Goal: Task Accomplishment & Management: Manage account settings

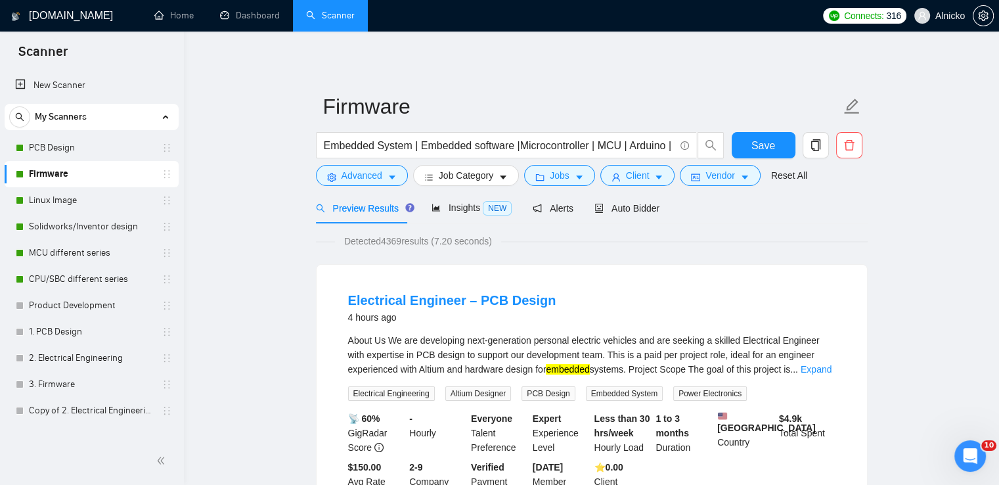
click at [969, 457] on icon "Відкрити програму для спілкування Intercom" at bounding box center [969, 455] width 22 height 22
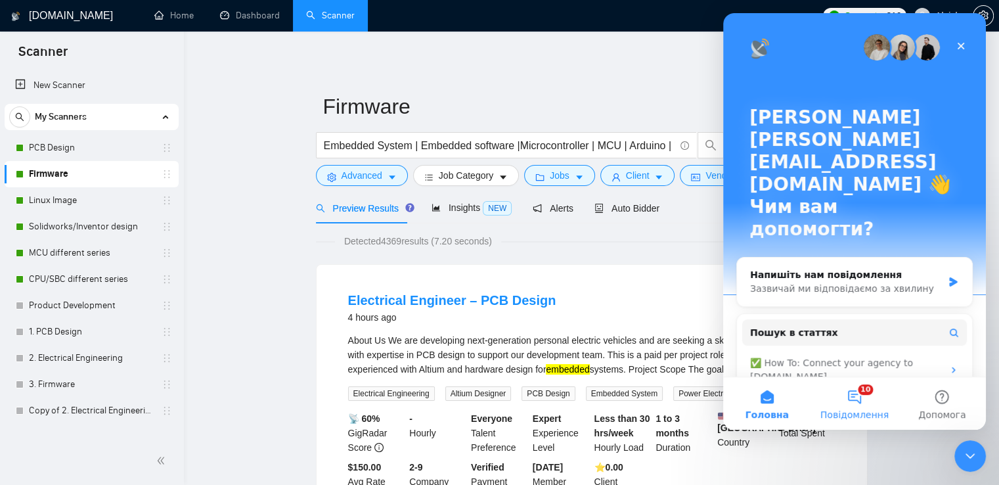
click at [861, 403] on button "10 Повідомлення" at bounding box center [854, 403] width 87 height 53
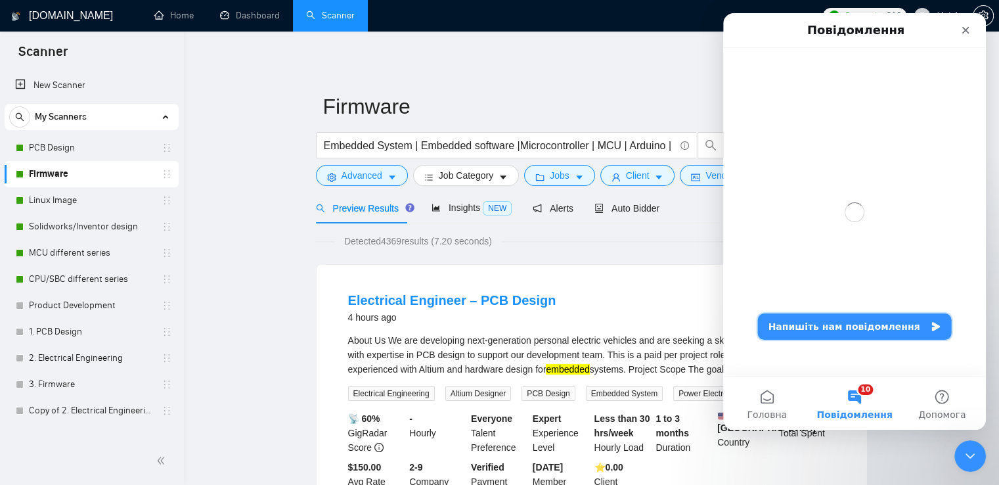
click at [861, 331] on button "Напишіть нам повідомлення" at bounding box center [855, 326] width 194 height 26
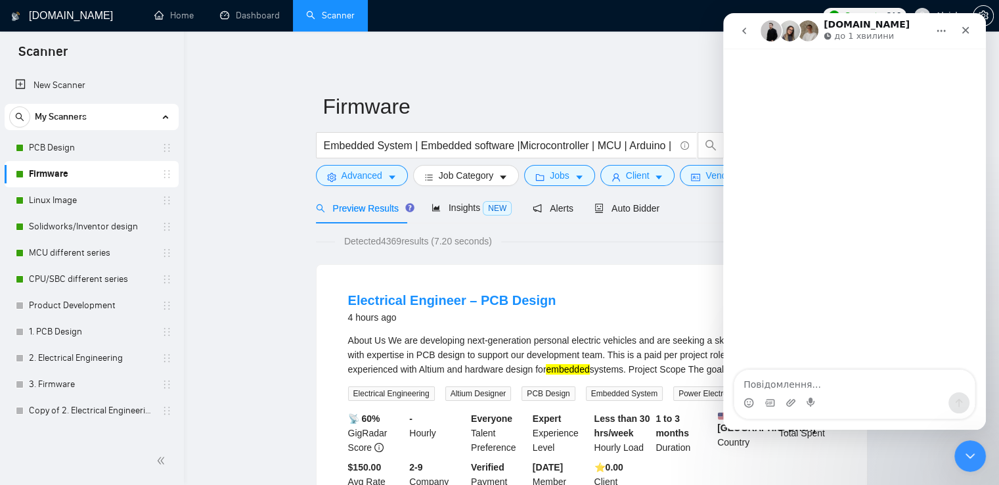
click at [834, 372] on textarea "Повідомлення..." at bounding box center [855, 381] width 241 height 22
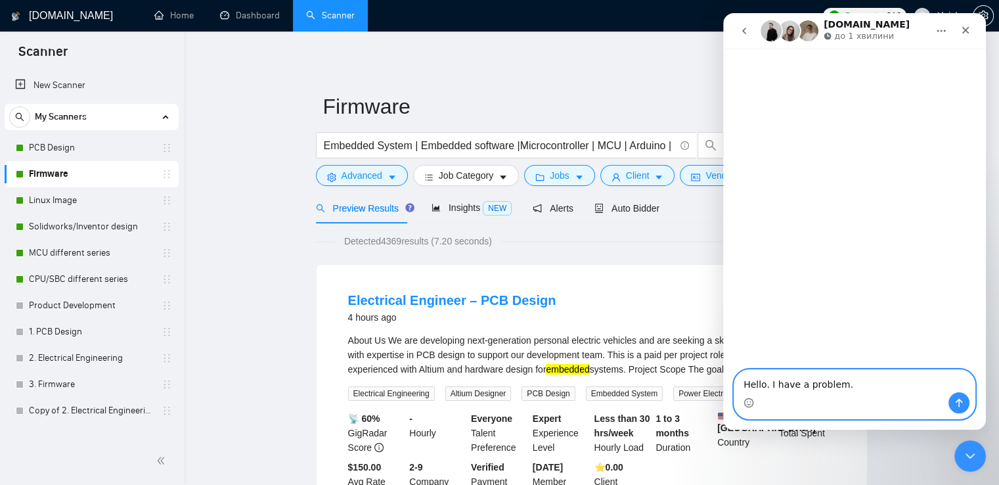
paste textarea "An offer that does not meet my criteria has been submitted. Why did this happen?"
type textarea "Hello. I have a problem. An offer that does not meet my criteria has been submi…"
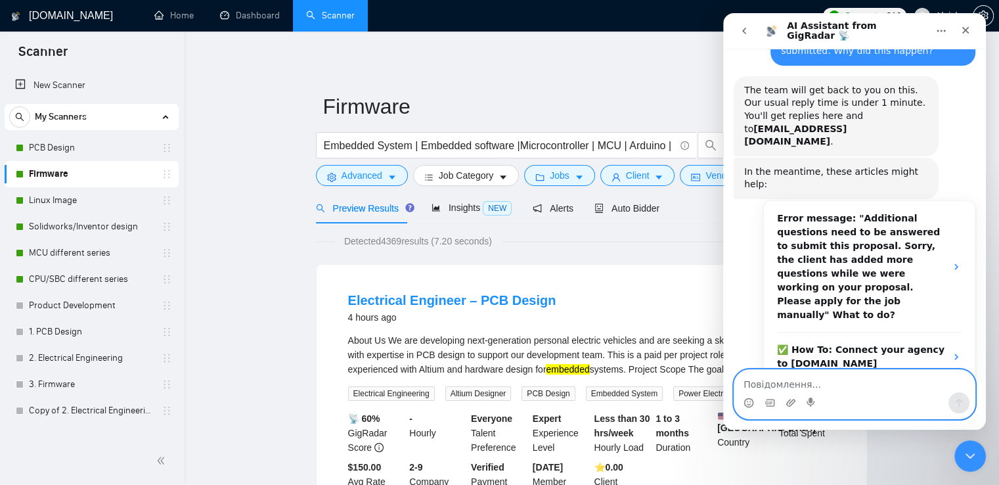
scroll to position [189, 0]
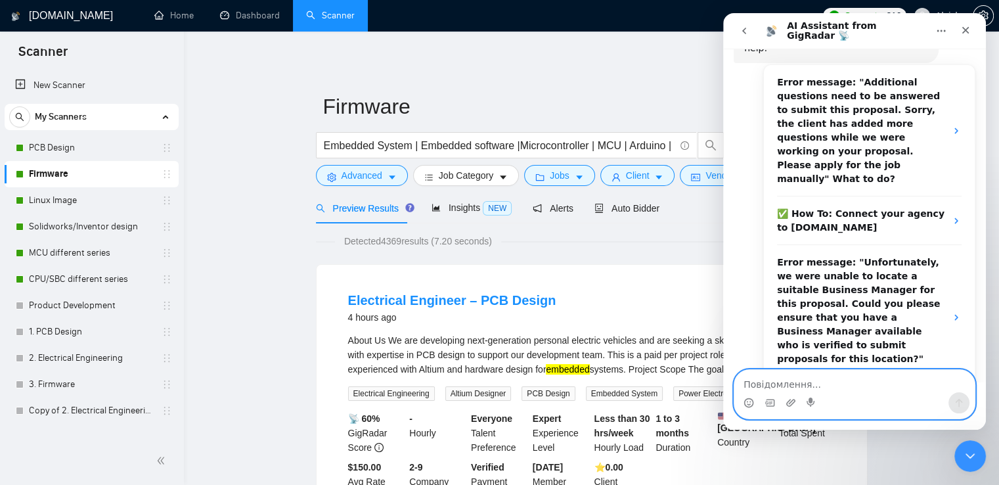
click at [866, 382] on textarea "Повідомлення..." at bounding box center [855, 381] width 241 height 22
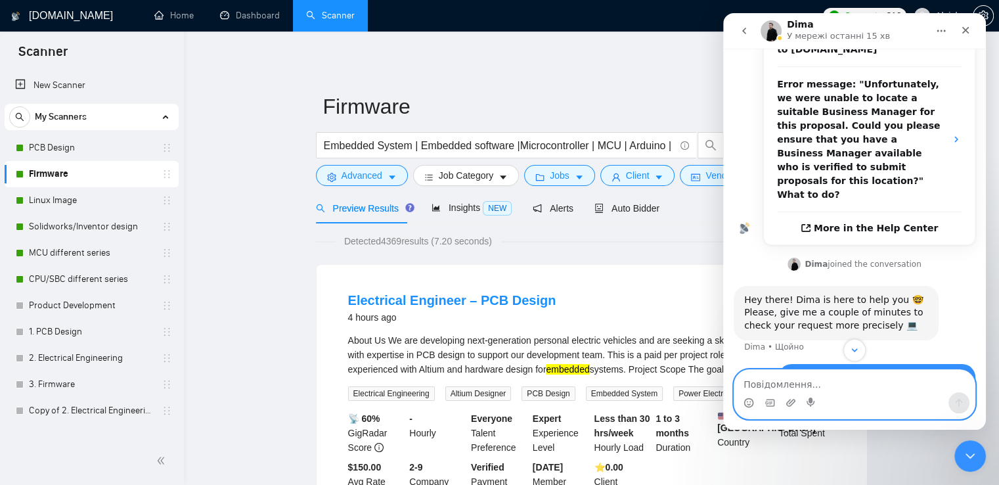
scroll to position [401, 0]
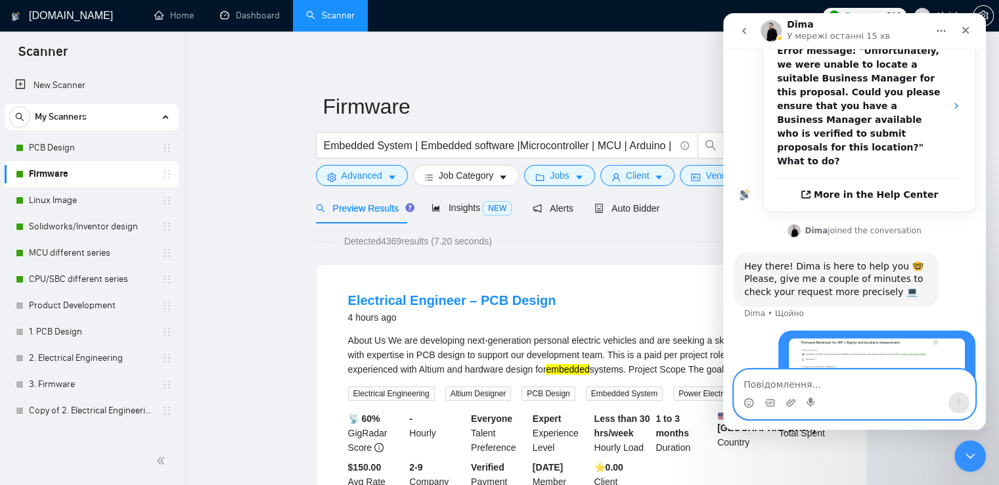
click at [576, 174] on icon "caret-down" at bounding box center [579, 177] width 9 height 9
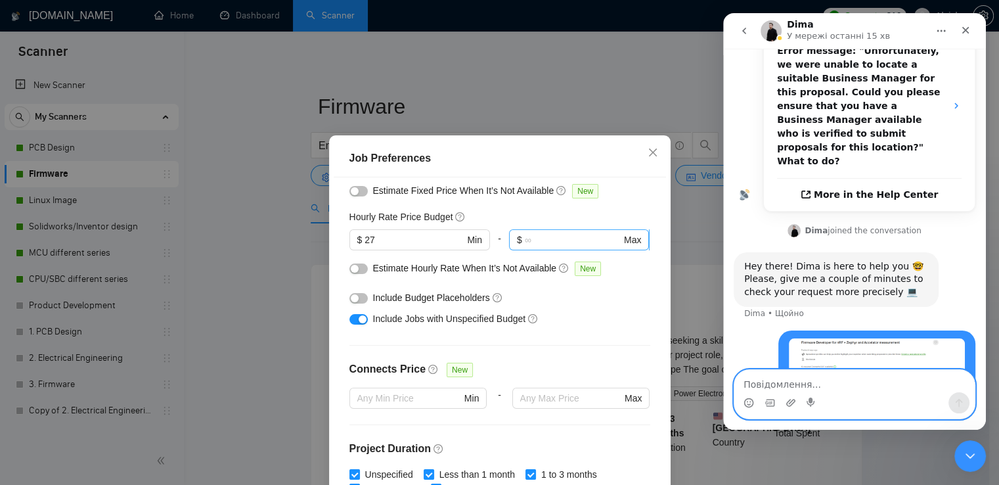
scroll to position [73, 0]
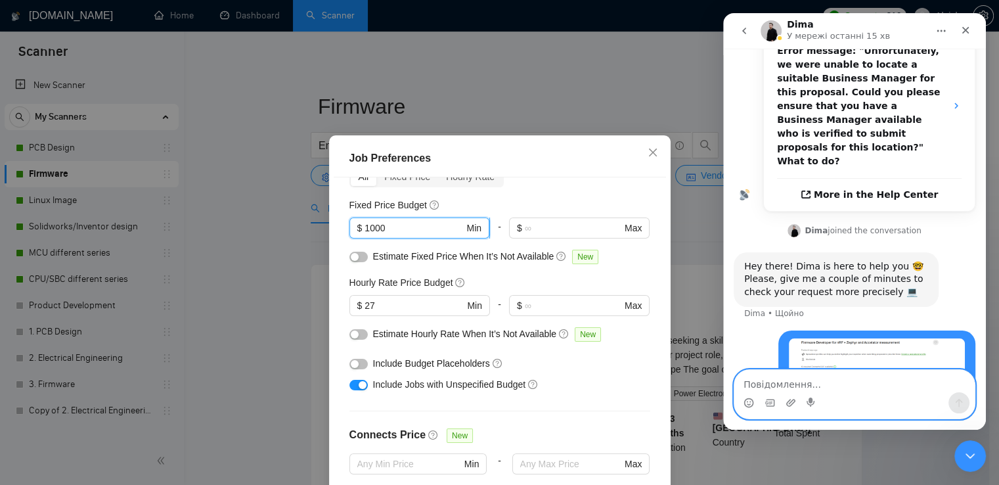
drag, startPoint x: 389, startPoint y: 229, endPoint x: 360, endPoint y: 230, distance: 28.9
click at [365, 230] on input "1000" at bounding box center [414, 228] width 99 height 14
type input "5000"
click at [599, 194] on div "Budget Project Type All Fixed Price Hourly Rate Fixed Price Budget 5000 $ 5000 …" at bounding box center [500, 347] width 333 height 340
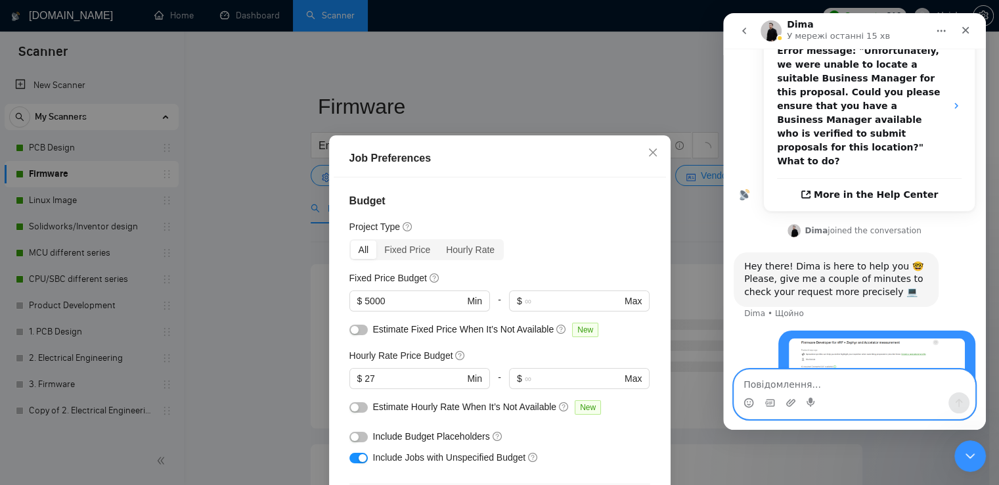
scroll to position [0, 0]
click at [403, 246] on div "Fixed Price" at bounding box center [408, 250] width 62 height 18
click at [377, 241] on input "Fixed Price" at bounding box center [377, 241] width 0 height 0
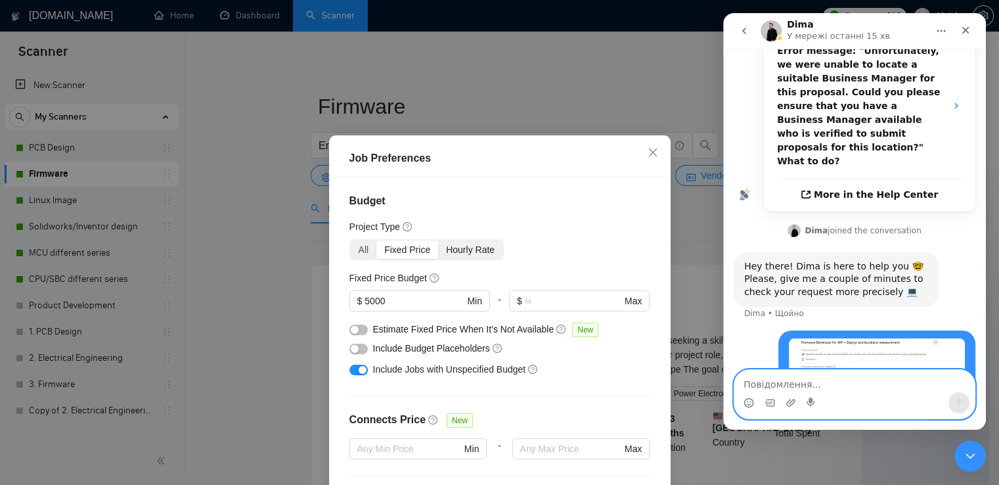
click at [439, 245] on div "Hourly Rate" at bounding box center [470, 250] width 64 height 18
click at [438, 241] on input "Hourly Rate" at bounding box center [438, 241] width 0 height 0
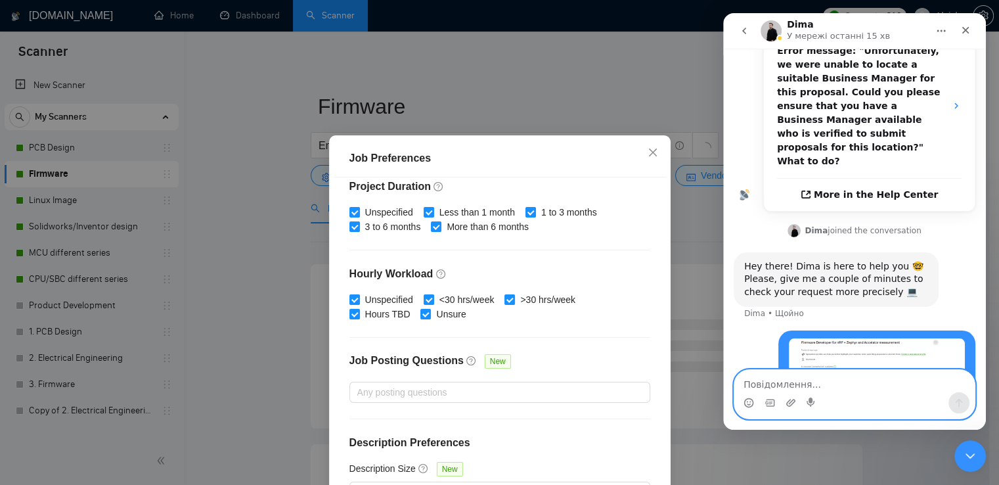
scroll to position [89, 0]
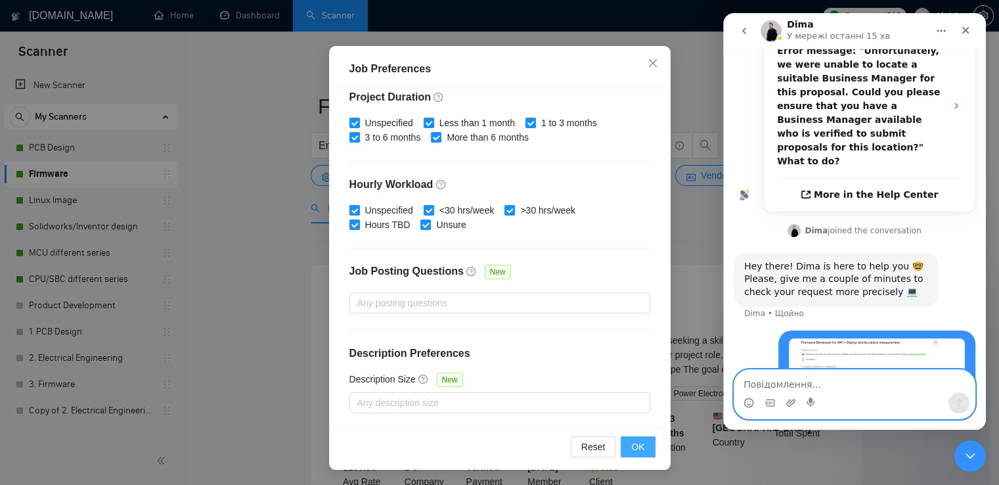
click at [637, 449] on span "OK" at bounding box center [638, 447] width 13 height 14
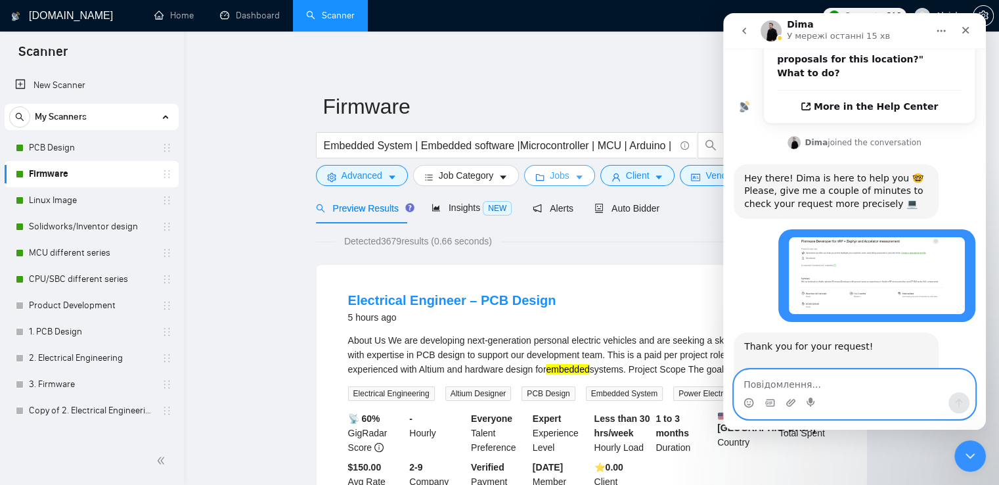
scroll to position [492, 0]
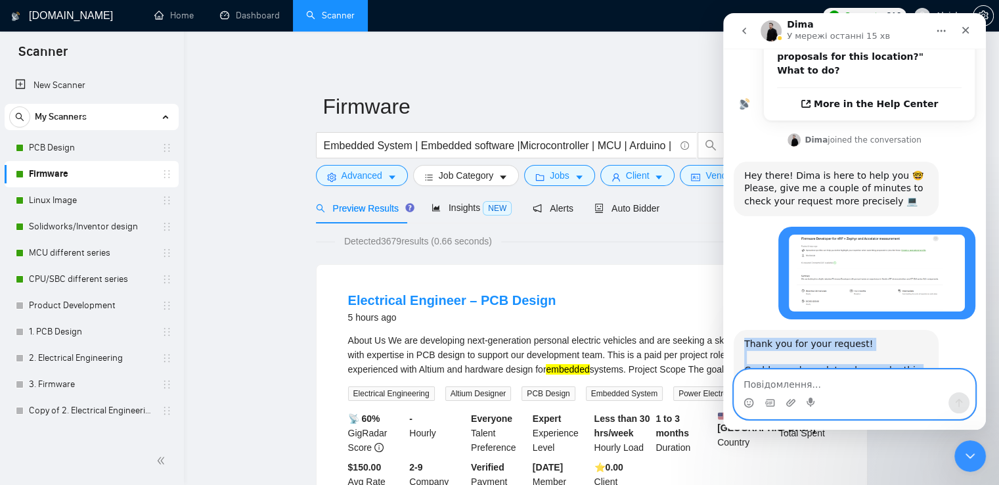
drag, startPoint x: 856, startPoint y: 327, endPoint x: 738, endPoint y: 278, distance: 128.1
click at [738, 330] on div "Thank you for your request! Could you please let us know why this job post does…" at bounding box center [836, 370] width 205 height 80
copy div "Thank you for your request! Could you please let us know why this job post does…"
click at [575, 176] on icon "caret-down" at bounding box center [579, 177] width 9 height 9
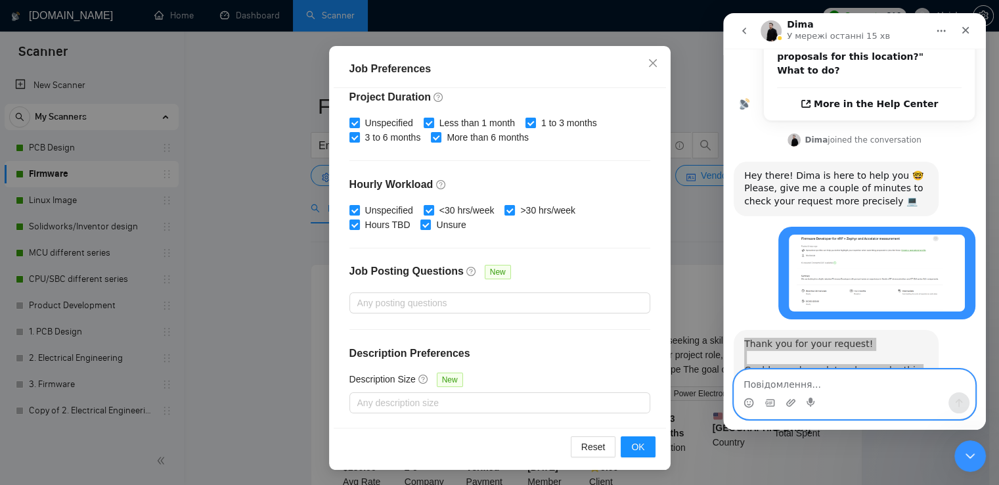
scroll to position [0, 0]
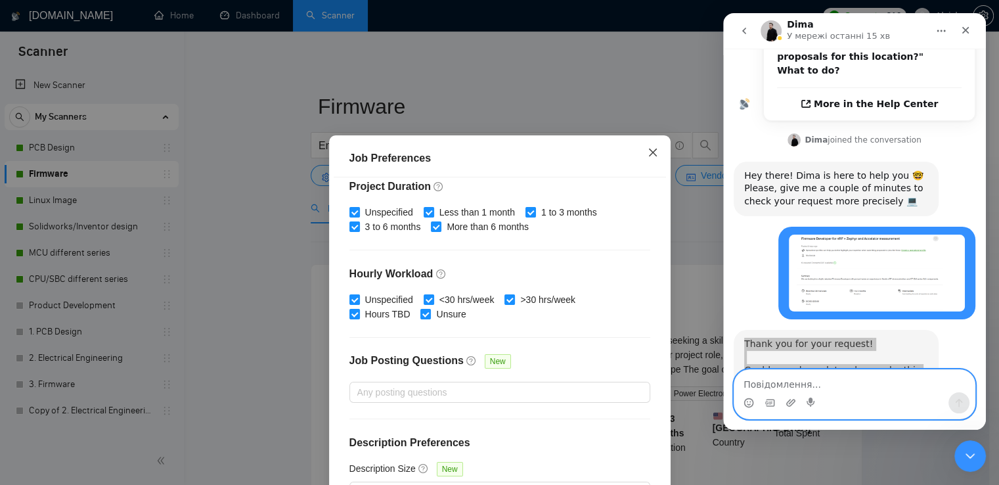
click at [648, 150] on icon "close" at bounding box center [653, 152] width 11 height 11
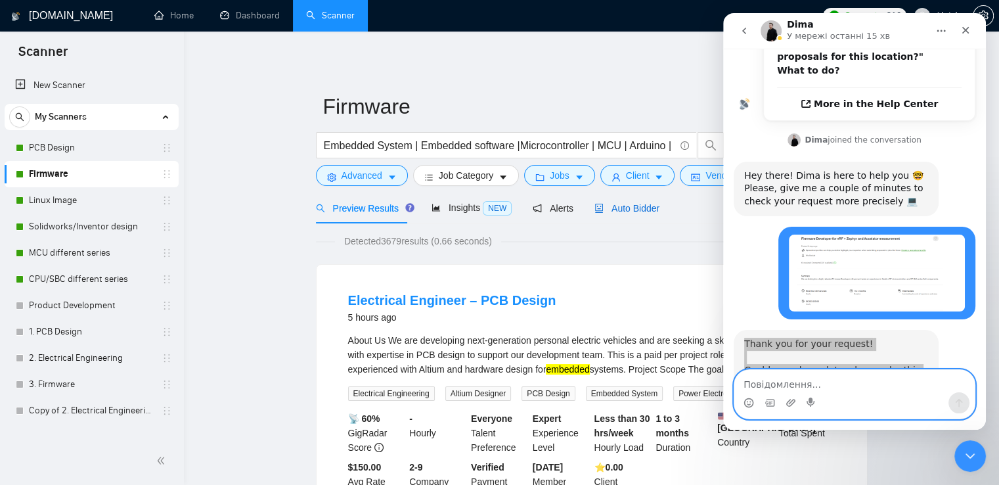
click at [643, 211] on span "Auto Bidder" at bounding box center [627, 208] width 65 height 11
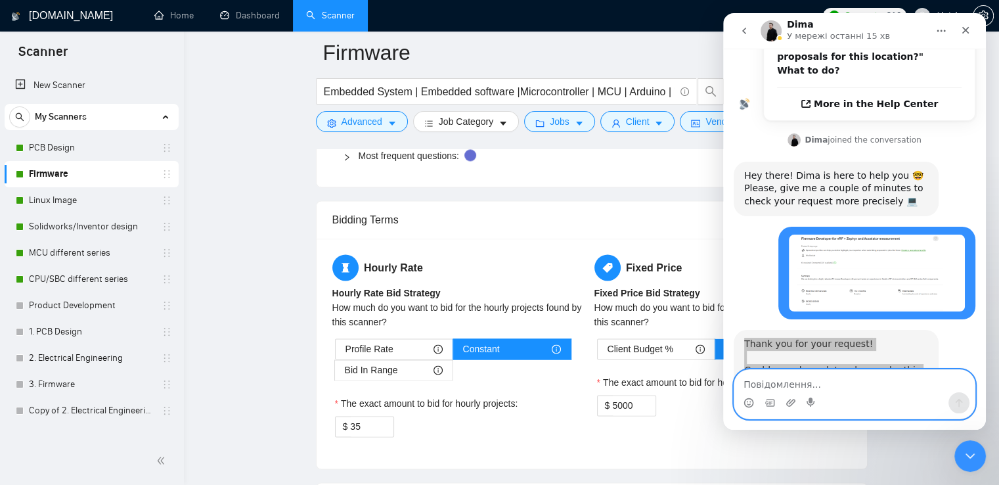
scroll to position [2103, 0]
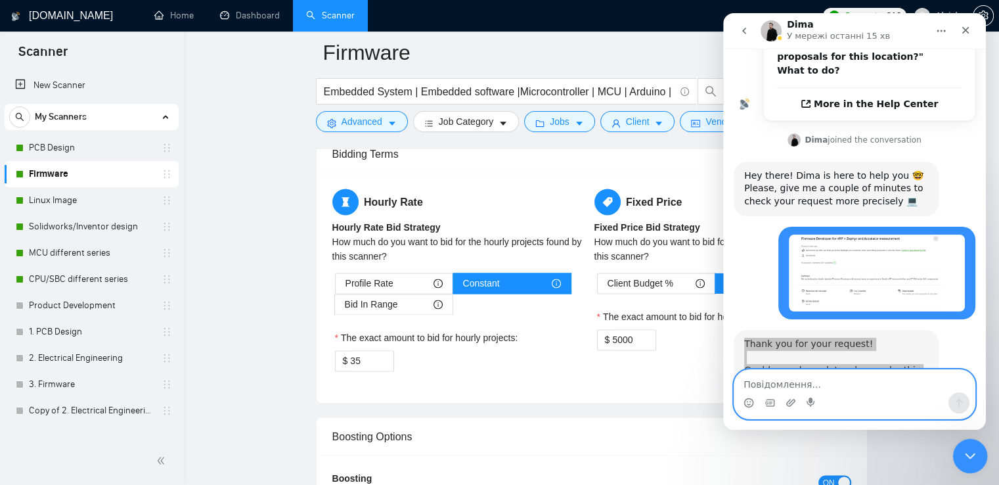
click at [963, 461] on icon "Закрити програму для спілкування Intercom" at bounding box center [969, 454] width 16 height 16
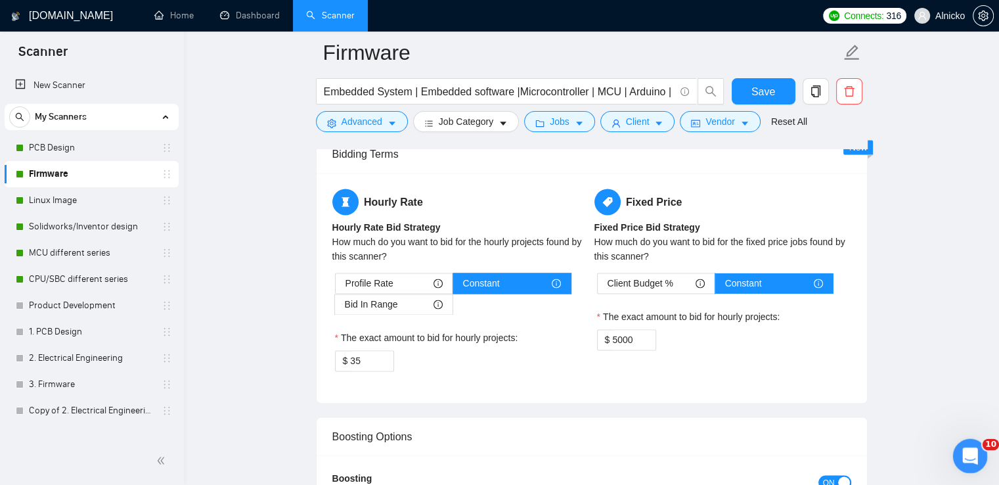
click at [973, 455] on icon "Відкрити програму для спілкування Intercom" at bounding box center [969, 455] width 22 height 22
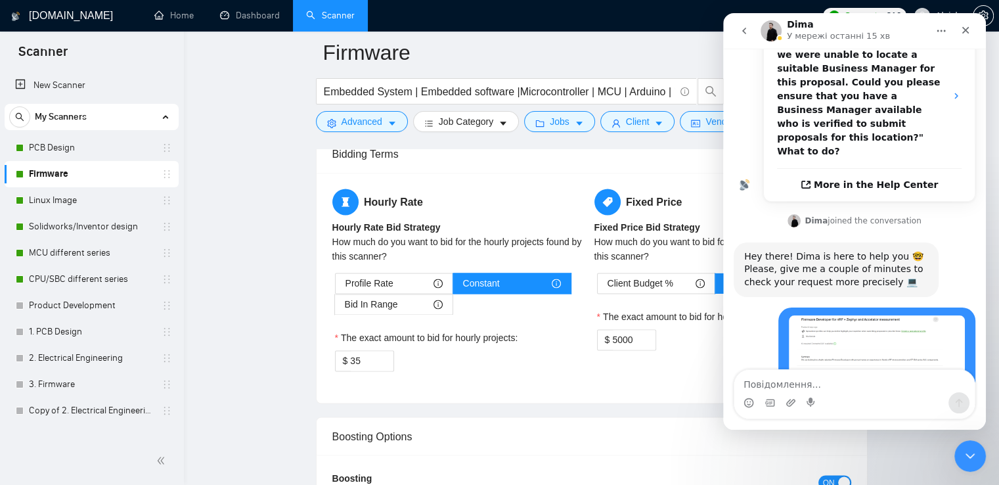
click at [882, 392] on textarea "Повідомлення..." at bounding box center [855, 381] width 241 height 22
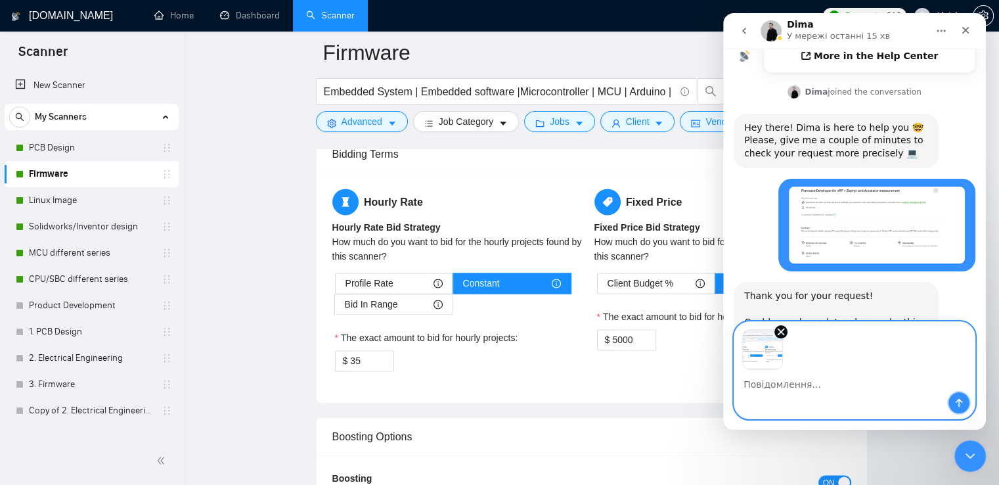
click at [953, 402] on button "Надіслати повідомлення…" at bounding box center [959, 402] width 21 height 21
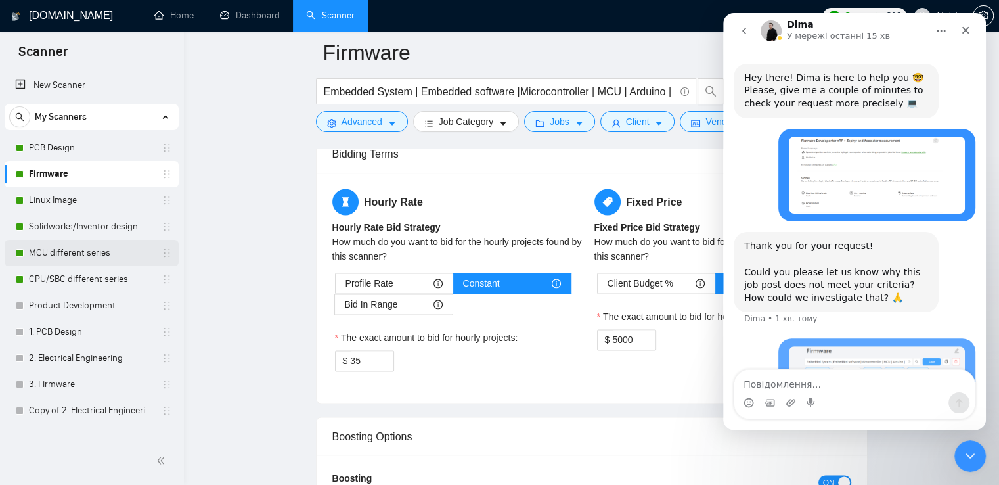
scroll to position [625, 0]
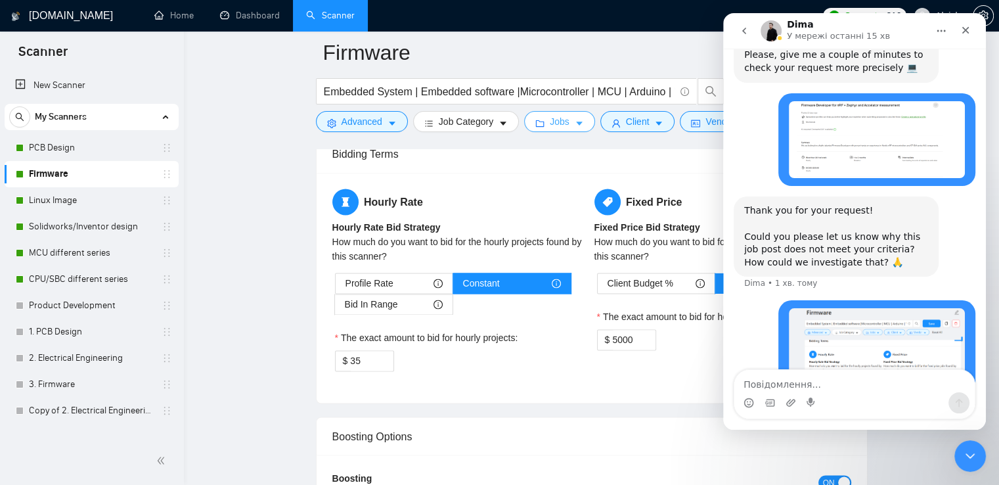
click at [574, 129] on button "Jobs" at bounding box center [559, 121] width 71 height 21
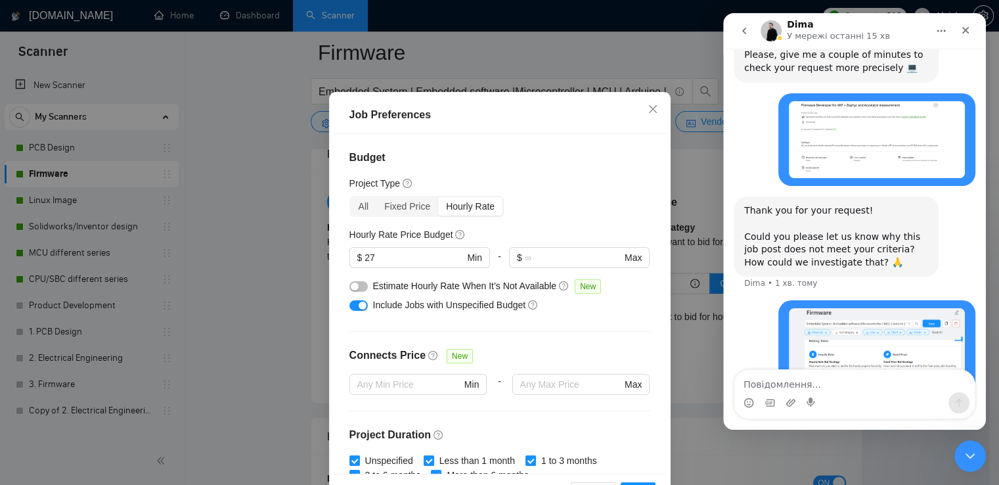
scroll to position [24, 0]
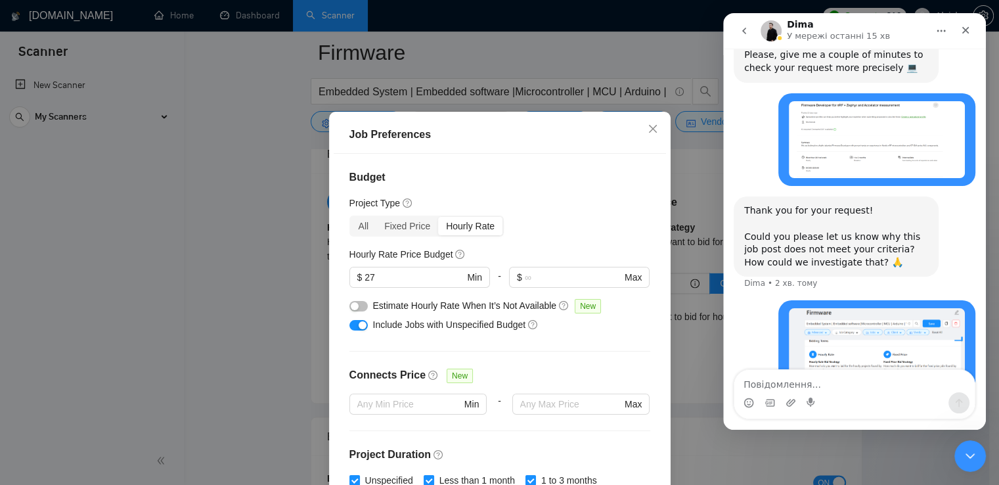
click at [867, 394] on div "Месенджер Intercom" at bounding box center [855, 402] width 241 height 21
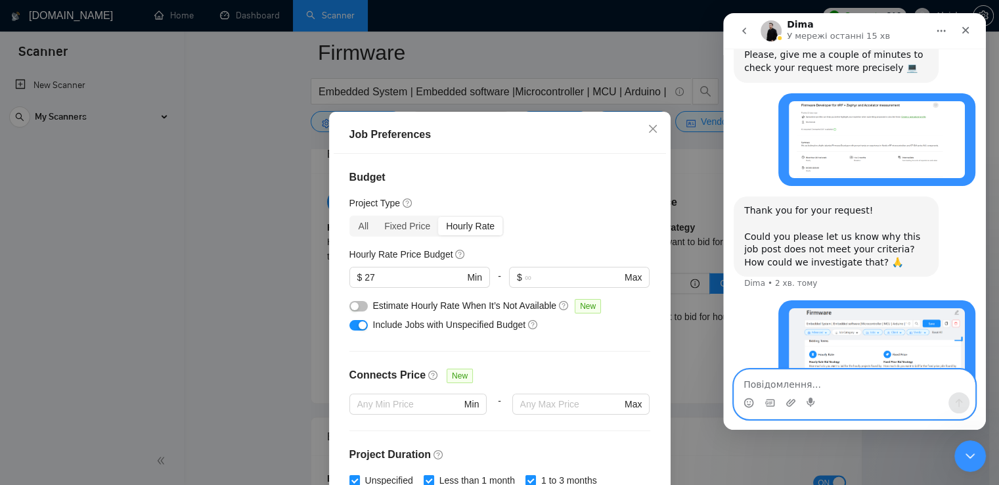
click at [879, 382] on textarea "Повідомлення..." at bounding box center [855, 381] width 241 height 22
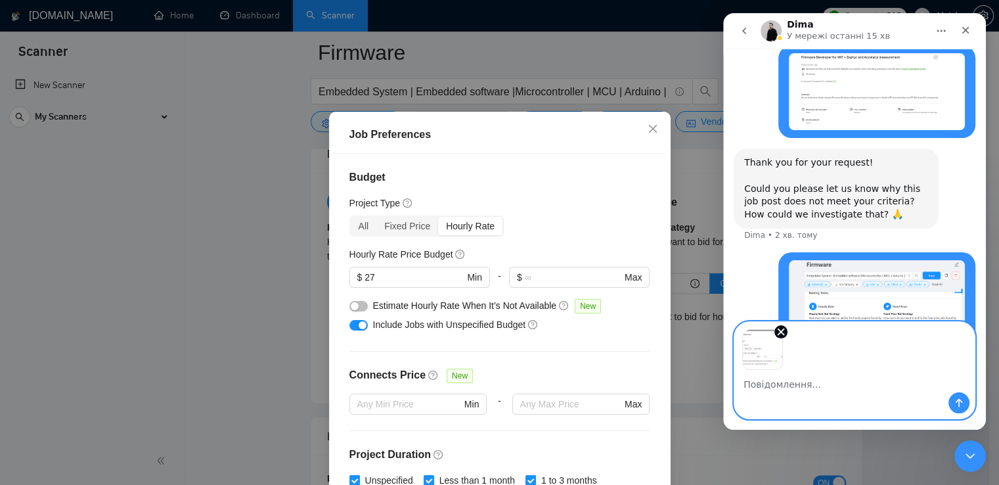
click at [944, 392] on div "Месенджер Intercom" at bounding box center [855, 402] width 241 height 21
click at [952, 401] on button "Надіслати повідомлення…" at bounding box center [959, 402] width 21 height 21
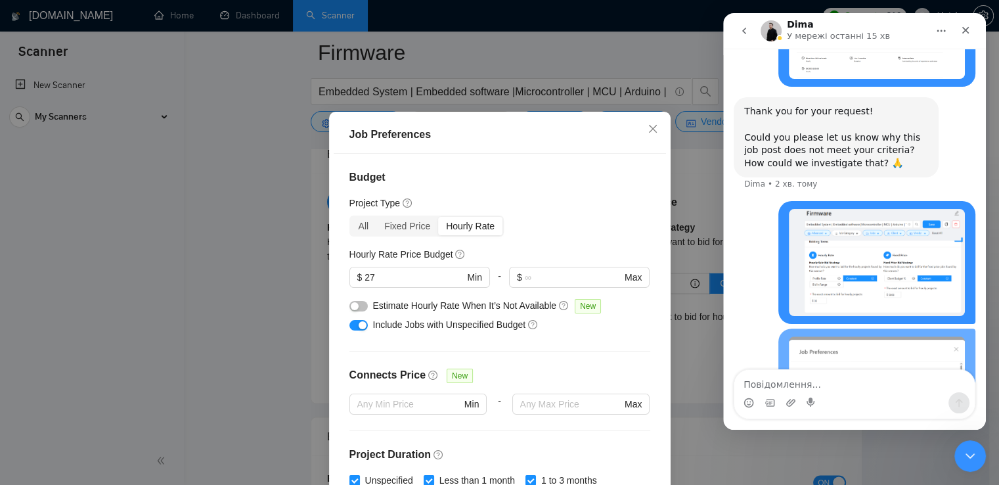
scroll to position [774, 0]
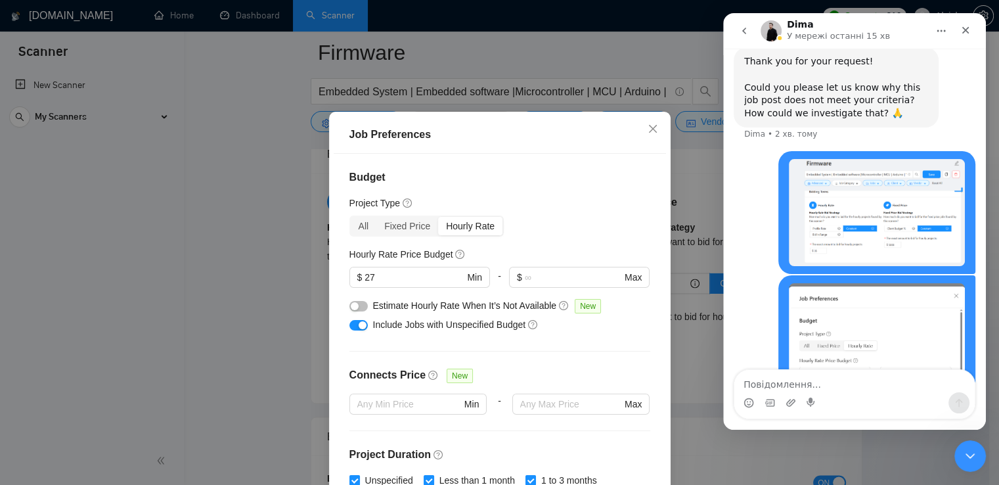
click at [817, 377] on textarea "Повідомлення..." at bounding box center [855, 381] width 241 height 22
type textarea "Because I choose filter/"
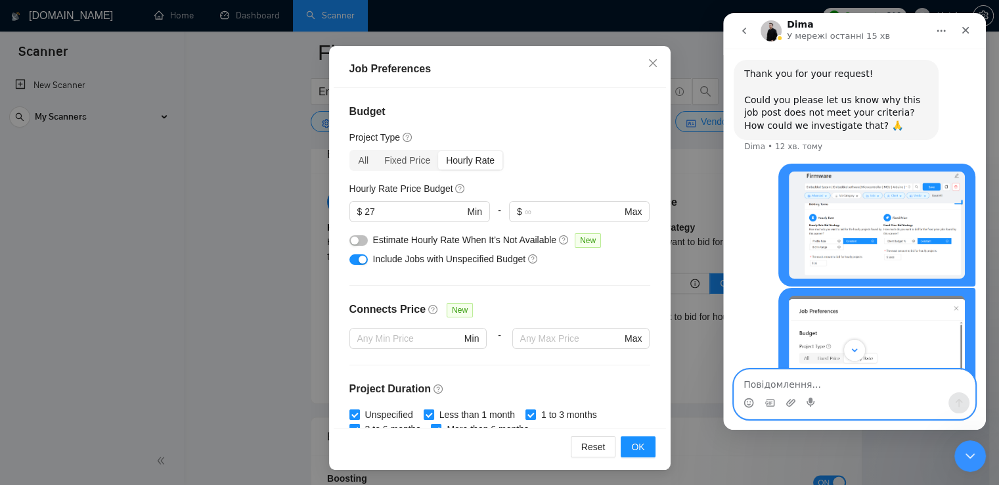
scroll to position [804, 0]
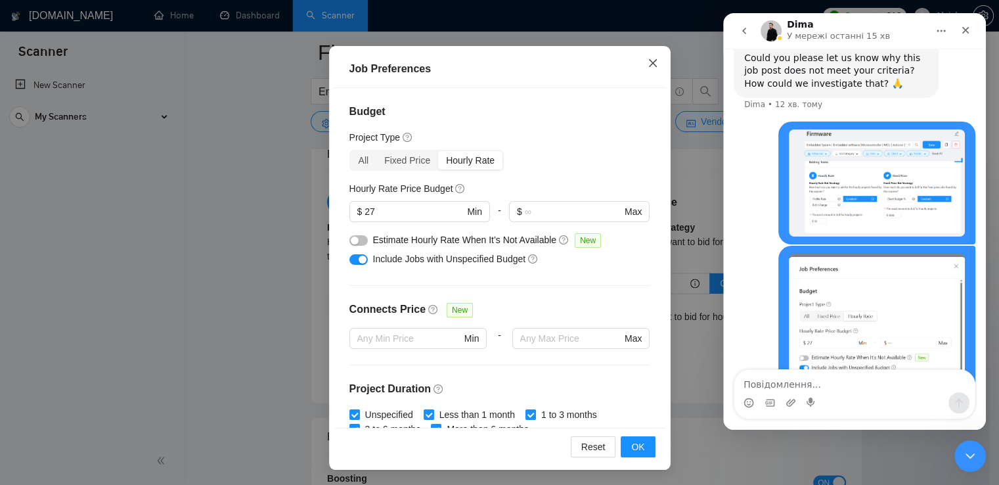
drag, startPoint x: 645, startPoint y: 66, endPoint x: 496, endPoint y: 37, distance: 151.9
click at [649, 65] on icon "close" at bounding box center [653, 63] width 8 height 8
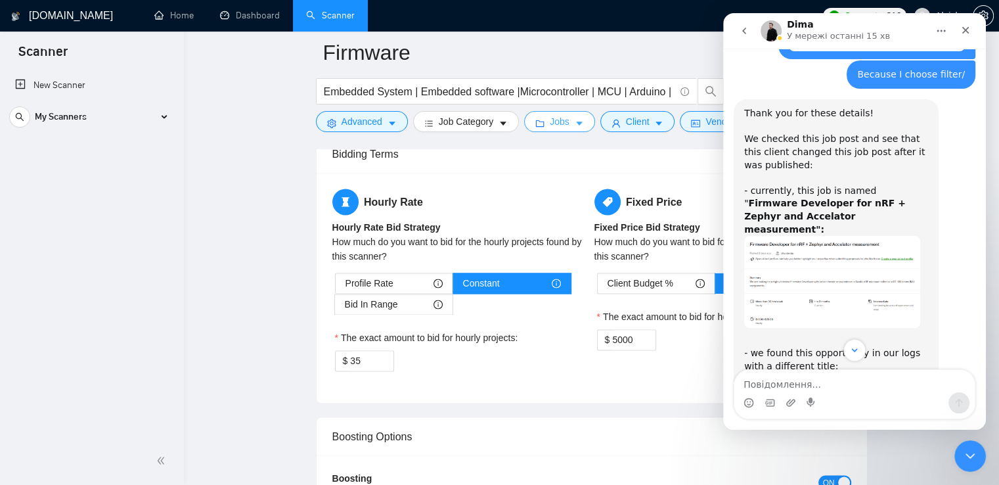
scroll to position [1063, 0]
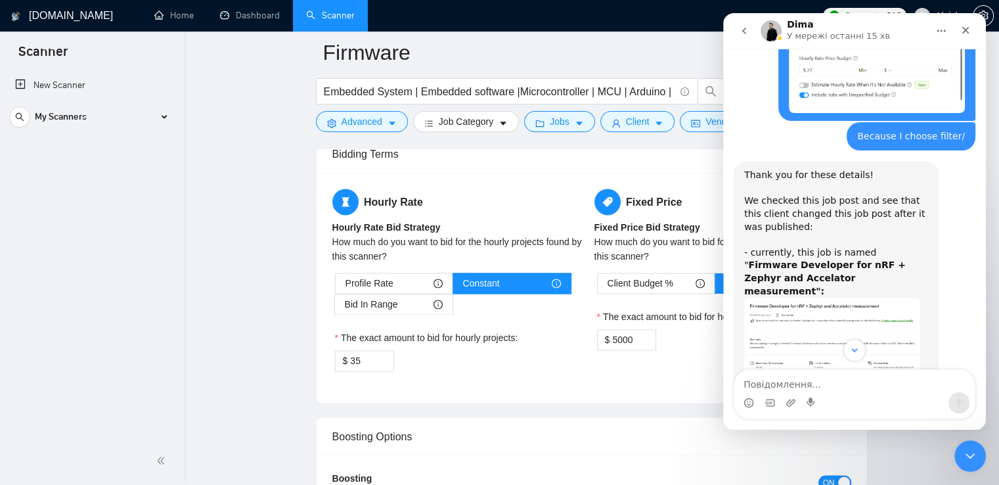
click at [804, 298] on img "Dima каже…" at bounding box center [833, 344] width 176 height 92
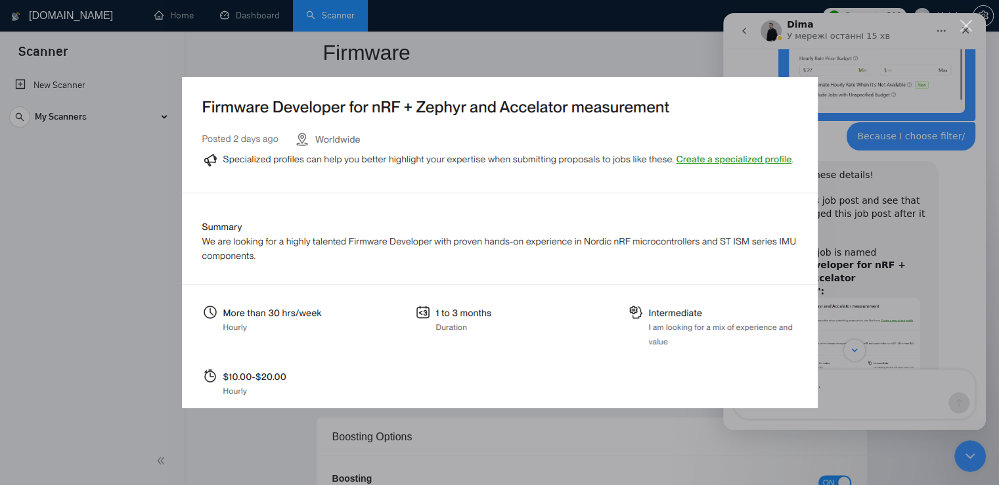
click at [877, 143] on div "Месенджер Intercom" at bounding box center [499, 242] width 999 height 485
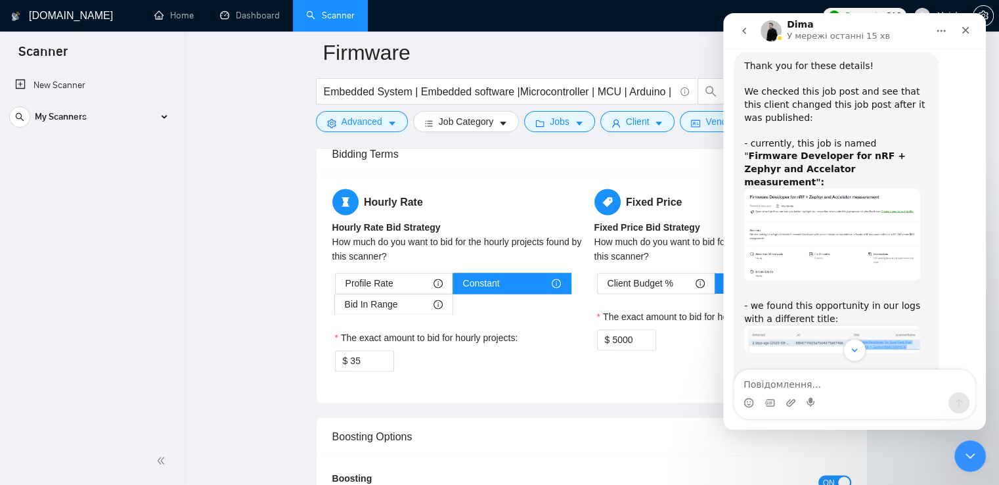
scroll to position [1195, 0]
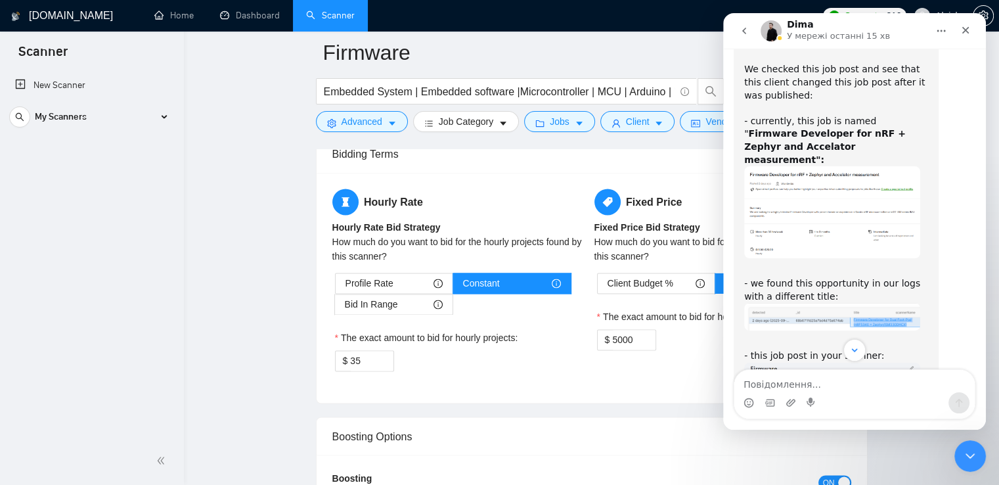
click at [865, 303] on img "Dima каже…" at bounding box center [833, 316] width 176 height 27
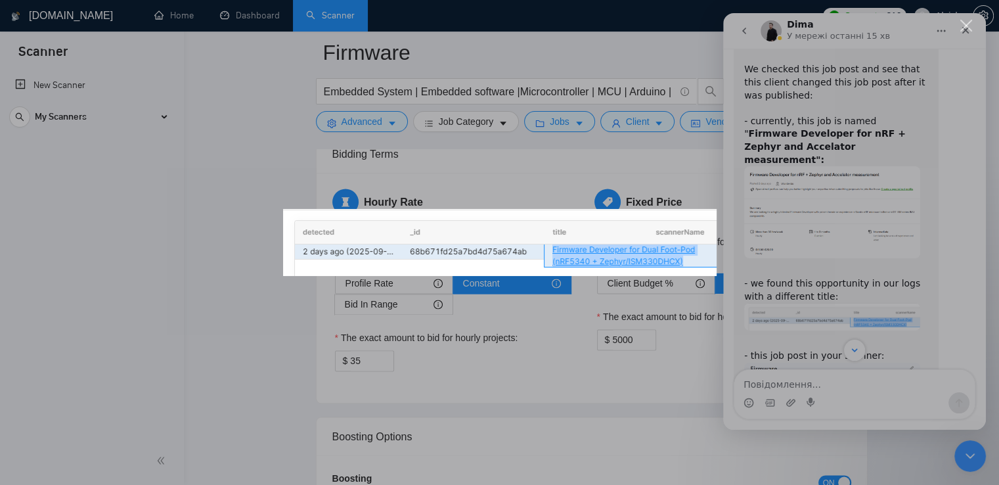
click at [879, 180] on div "Месенджер Intercom" at bounding box center [499, 242] width 999 height 485
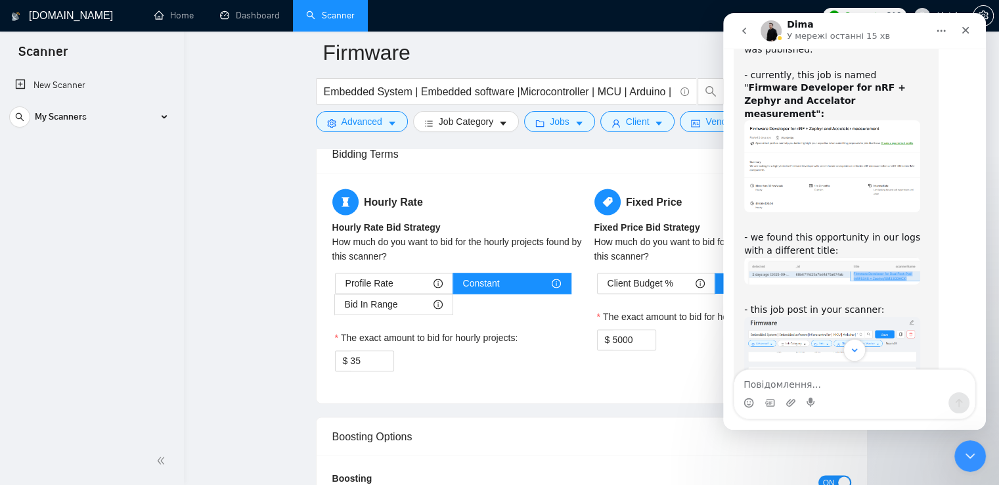
scroll to position [1260, 0]
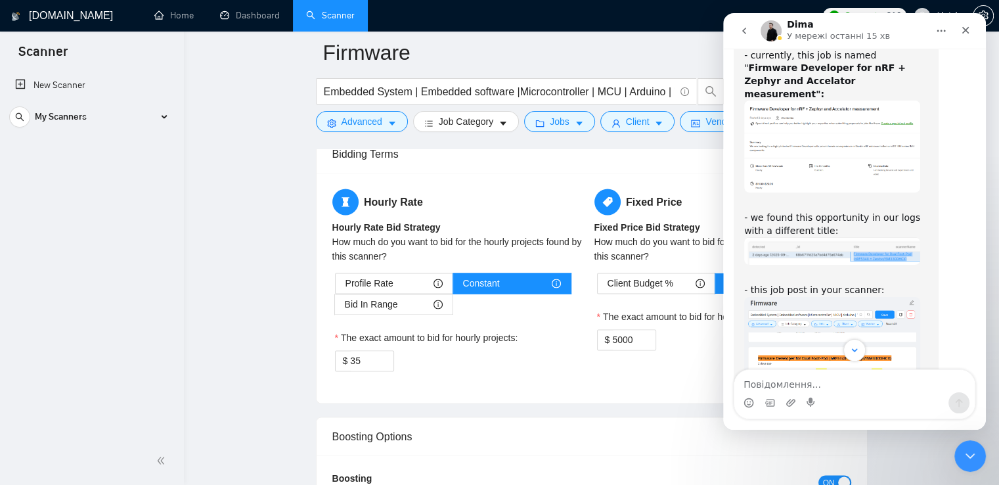
click at [877, 297] on img "Dima каже…" at bounding box center [833, 361] width 176 height 129
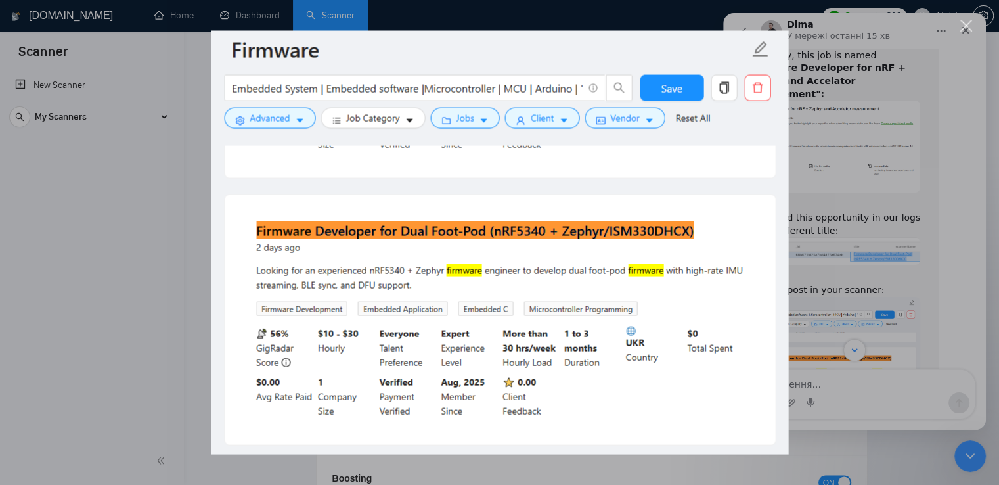
click at [897, 212] on div "Месенджер Intercom" at bounding box center [499, 242] width 999 height 485
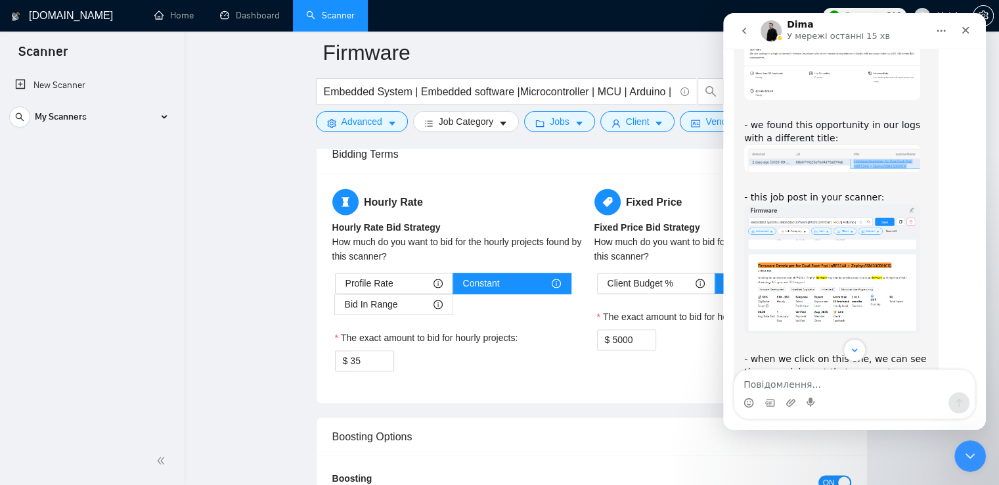
scroll to position [1458, 0]
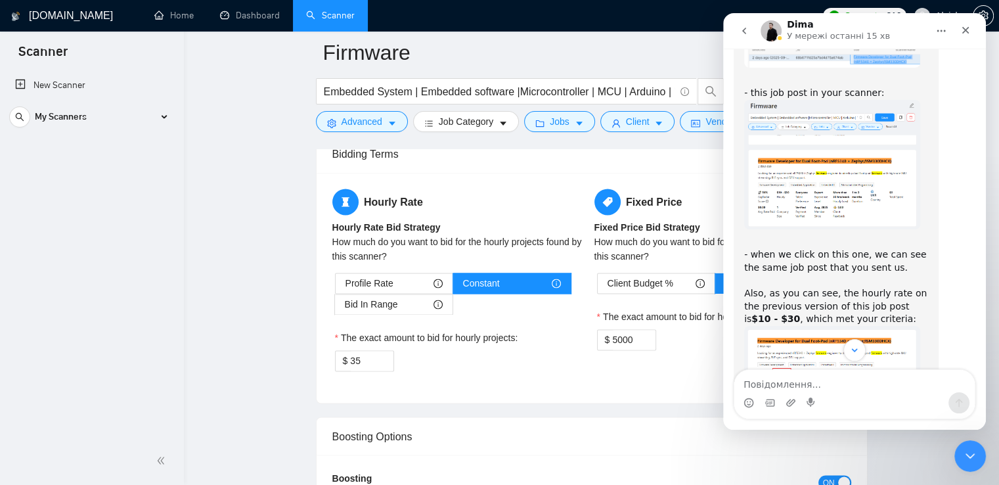
click at [840, 326] on img "Dima каже…" at bounding box center [833, 367] width 176 height 83
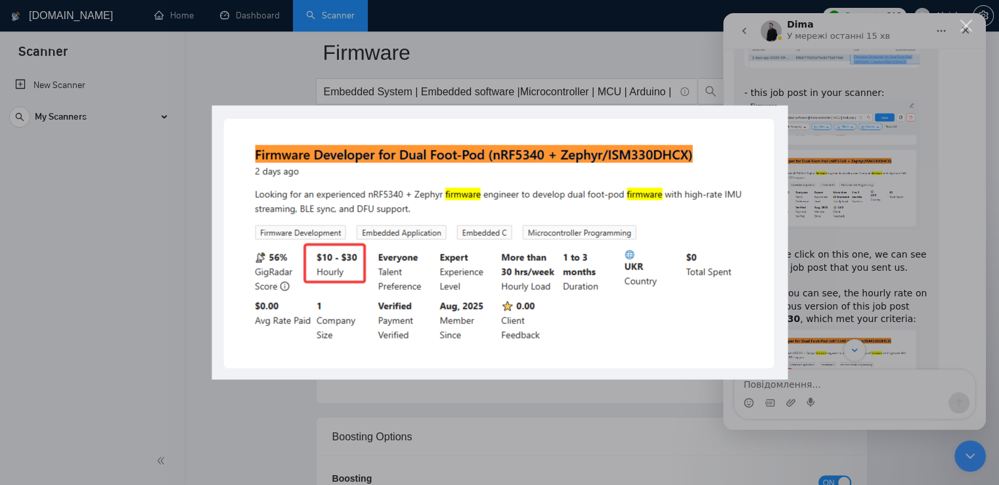
scroll to position [0, 0]
click at [854, 232] on div "Месенджер Intercom" at bounding box center [499, 242] width 999 height 485
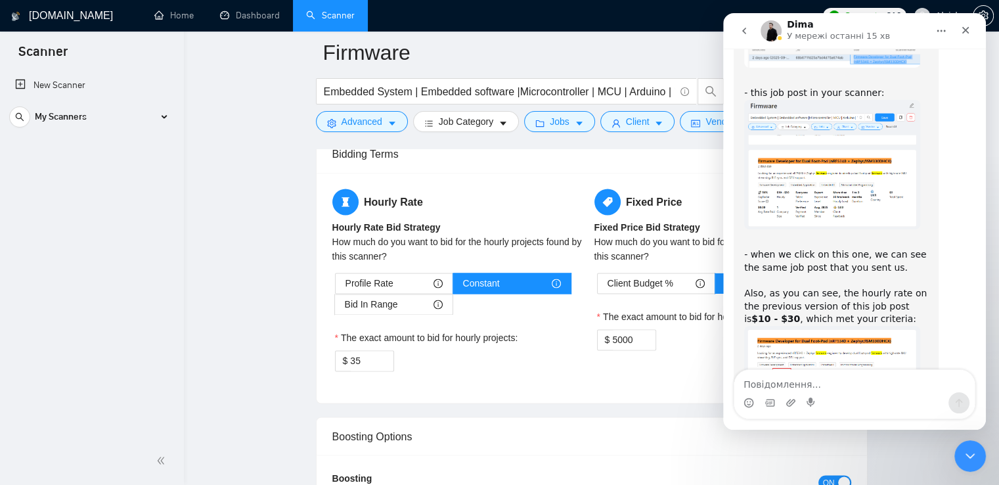
scroll to position [1523, 0]
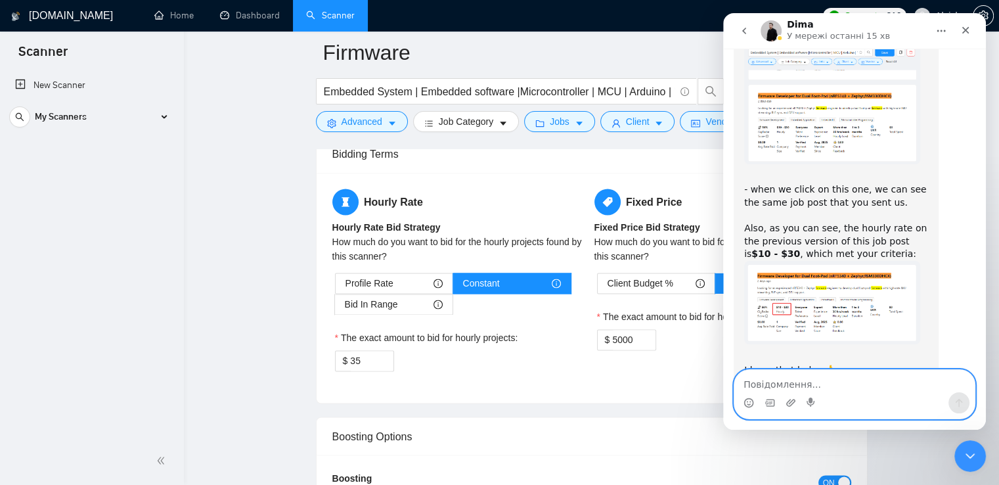
click at [835, 378] on textarea "Повідомлення..." at bounding box center [855, 381] width 241 height 22
type textarea "T"
type textarea "Yes. Thank you)"
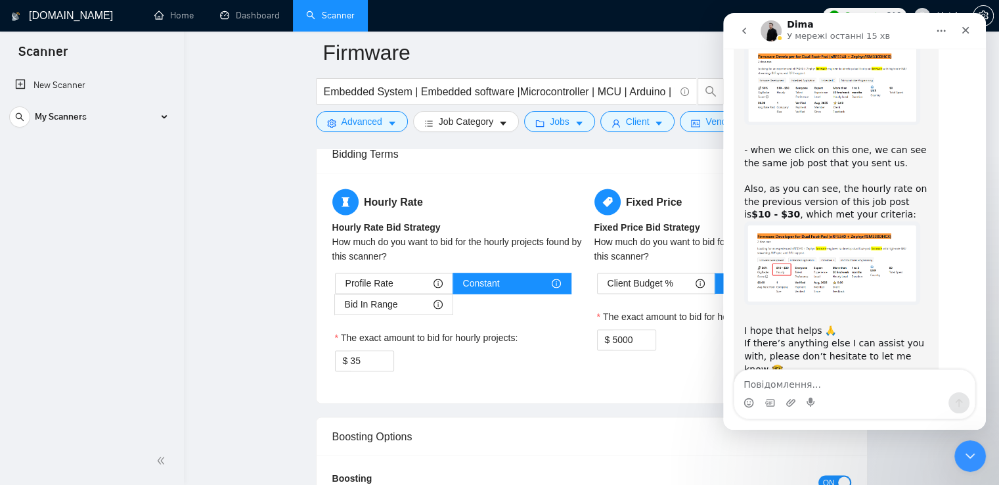
click at [575, 125] on icon "caret-down" at bounding box center [579, 123] width 9 height 9
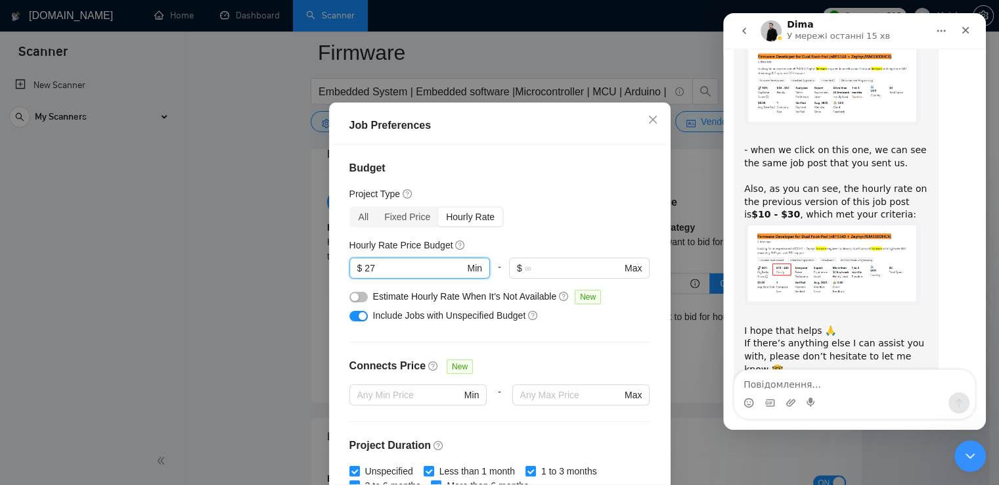
drag, startPoint x: 384, startPoint y: 304, endPoint x: 340, endPoint y: 302, distance: 44.1
click at [340, 302] on div "Budget Project Type All Fixed Price Hourly Rate Fixed Price Budget $ 5000 Min -…" at bounding box center [500, 315] width 333 height 340
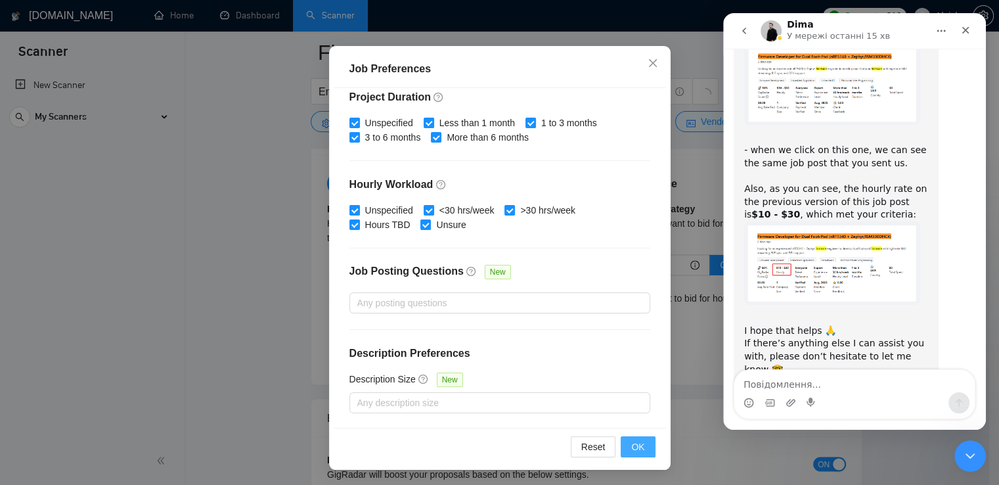
scroll to position [2366, 0]
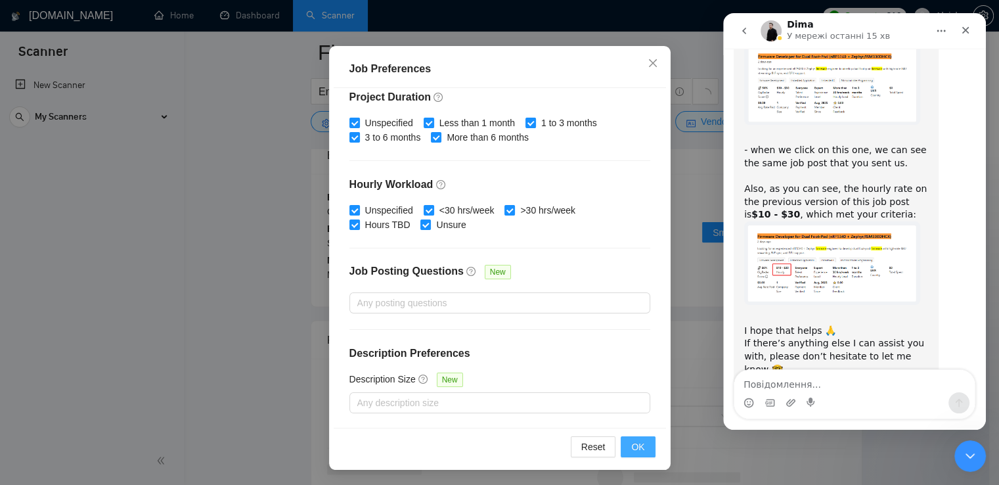
type input "35"
click at [637, 448] on span "OK" at bounding box center [638, 447] width 13 height 14
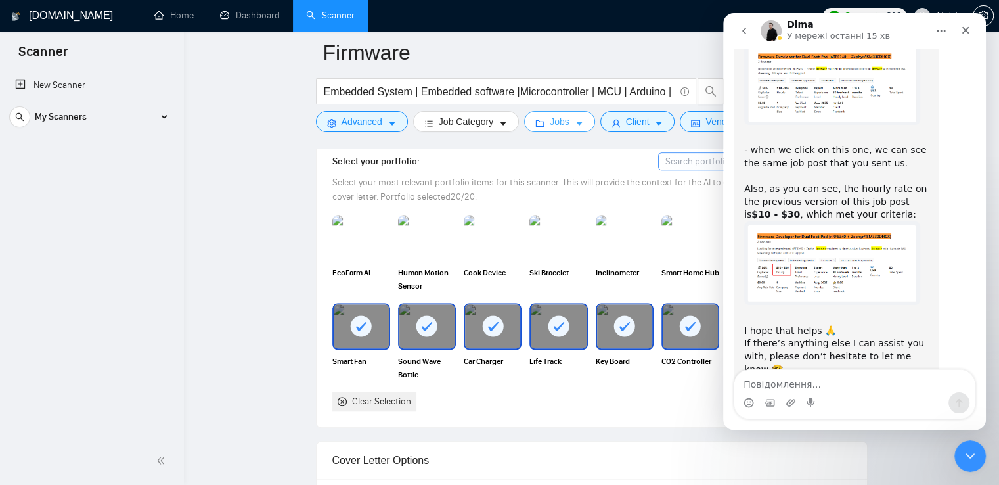
scroll to position [920, 0]
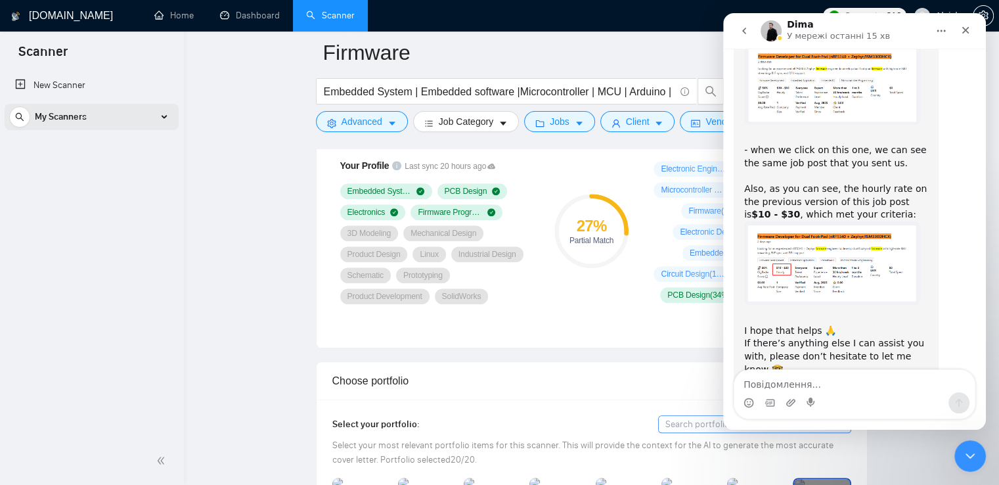
click at [160, 108] on div "My Scanners" at bounding box center [91, 117] width 165 height 26
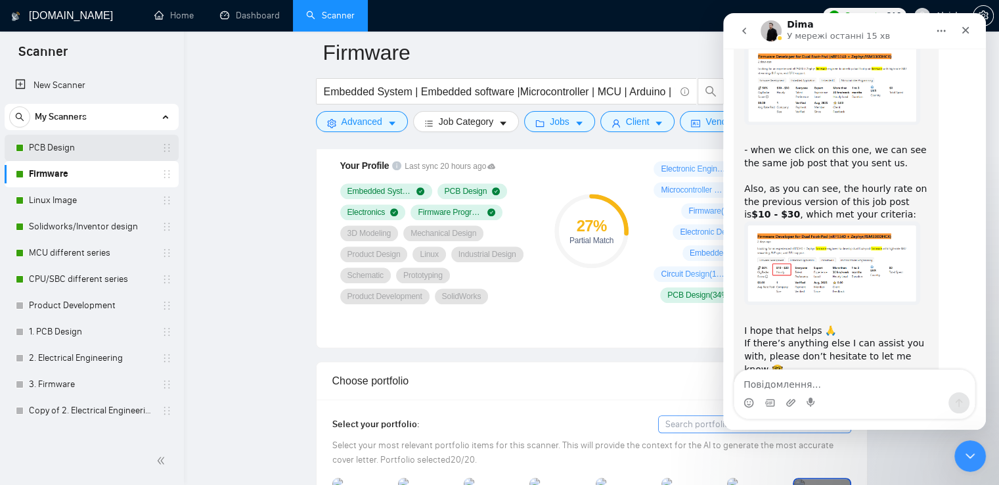
click at [66, 150] on link "PCB Design" at bounding box center [91, 148] width 125 height 26
click at [969, 31] on icon "Закрити" at bounding box center [966, 30] width 11 height 11
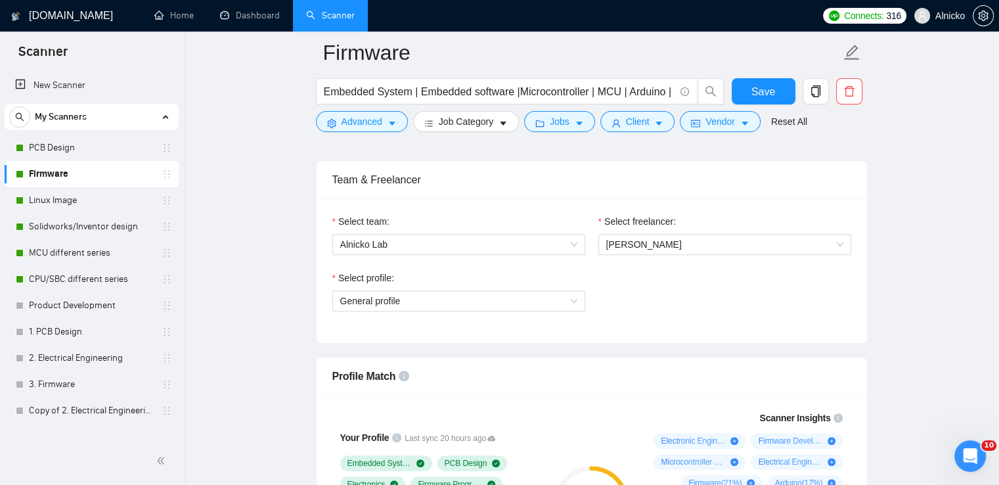
scroll to position [526, 0]
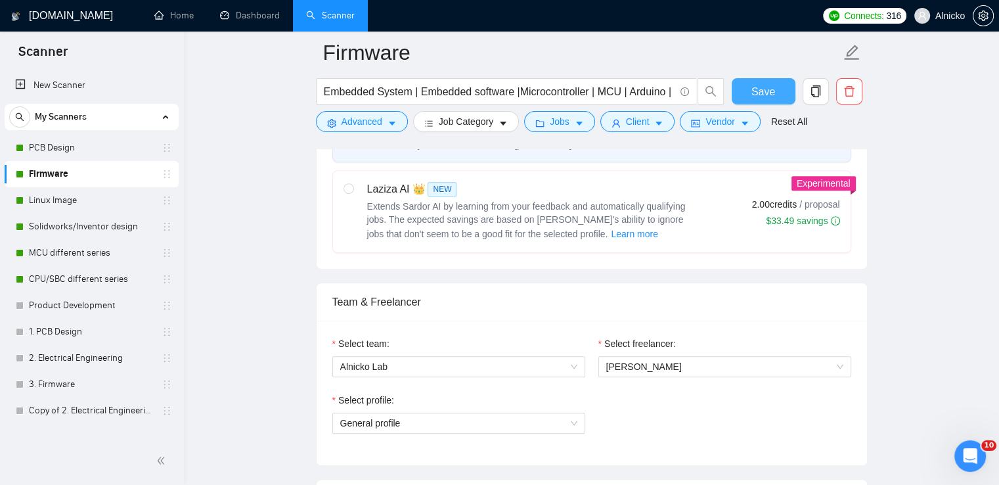
click at [764, 93] on span "Save" at bounding box center [764, 91] width 24 height 16
click at [90, 149] on link "PCB Design" at bounding box center [91, 148] width 125 height 26
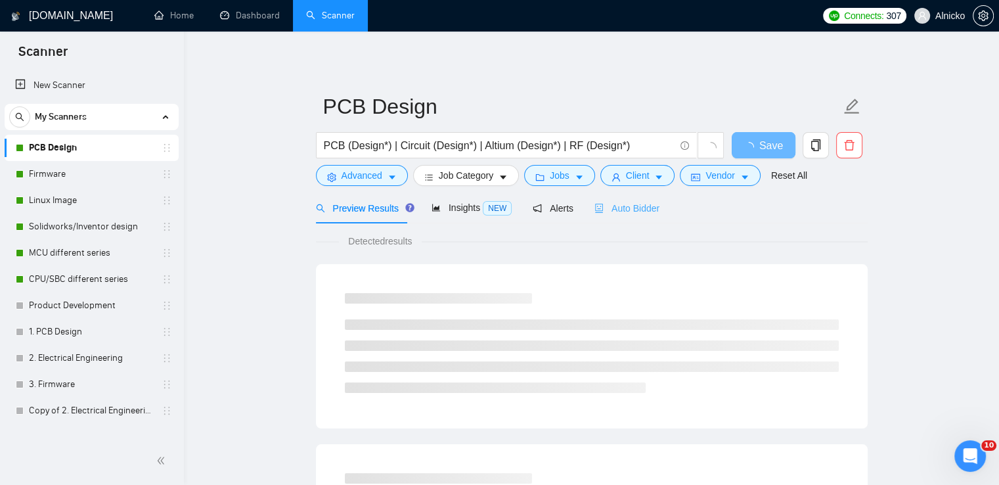
scroll to position [1613, 0]
click at [551, 177] on span "Jobs" at bounding box center [560, 175] width 20 height 14
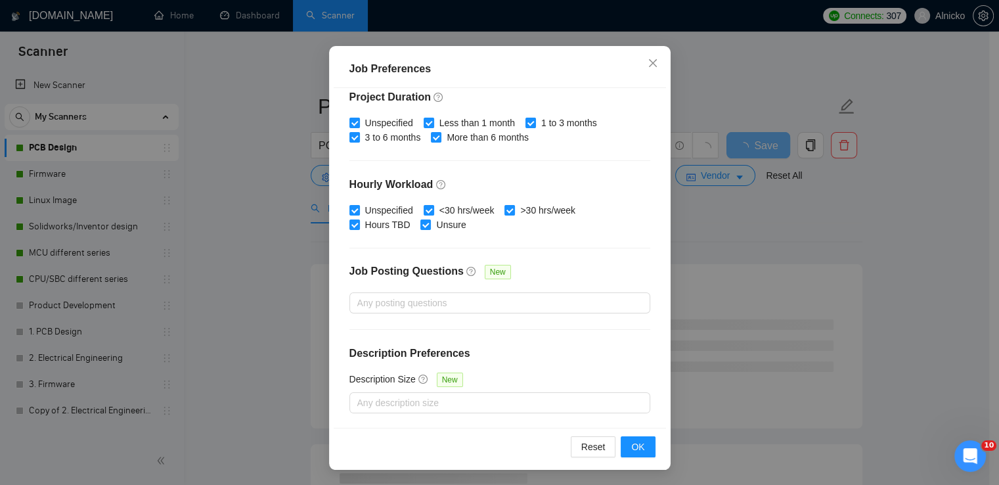
scroll to position [0, 0]
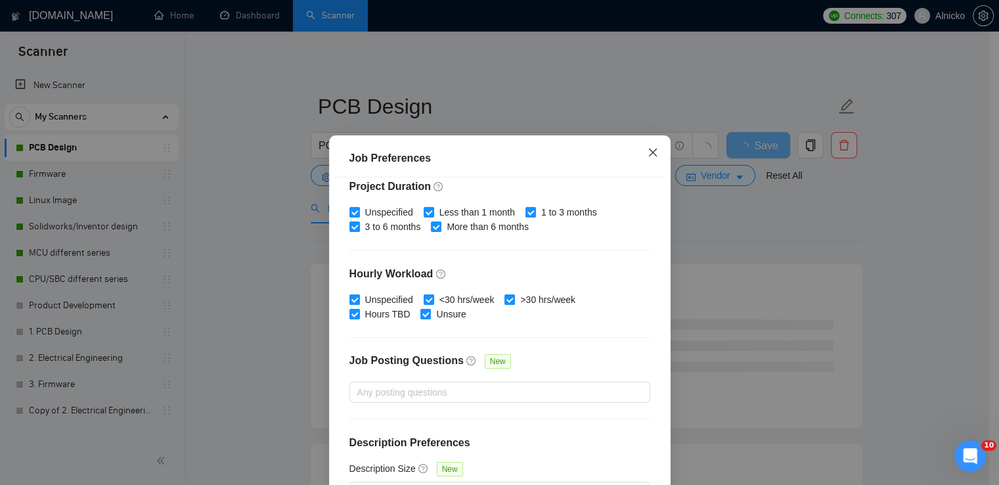
click at [641, 158] on span "Close" at bounding box center [652, 152] width 35 height 35
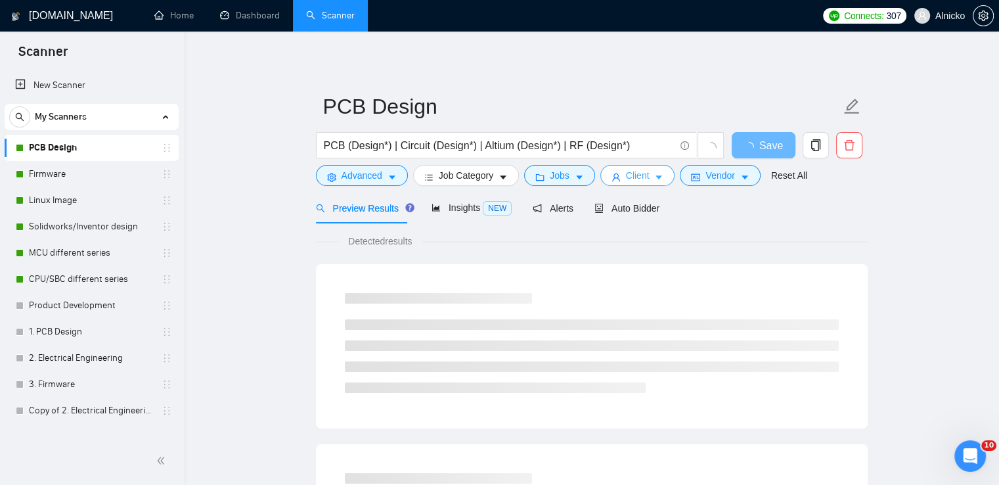
click at [626, 175] on span "Client" at bounding box center [638, 175] width 24 height 14
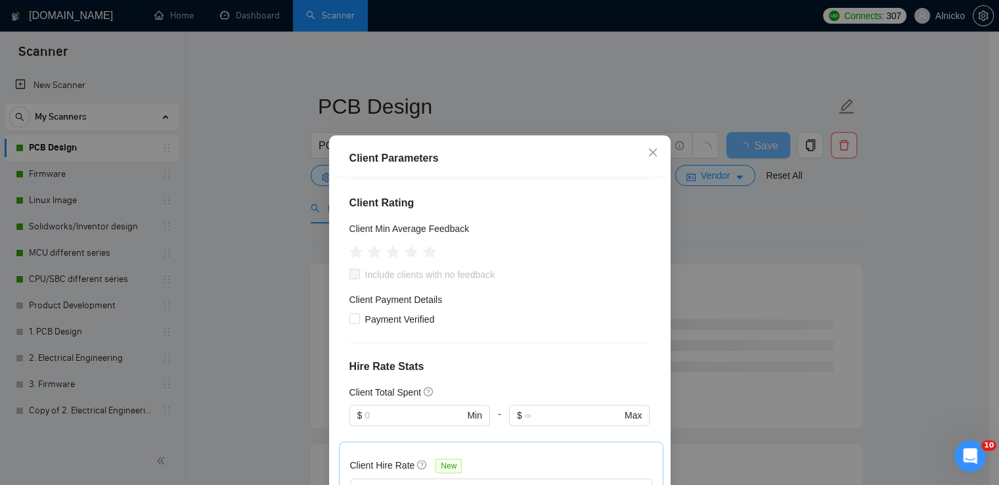
scroll to position [442, 0]
click at [419, 409] on input "text" at bounding box center [414, 416] width 99 height 14
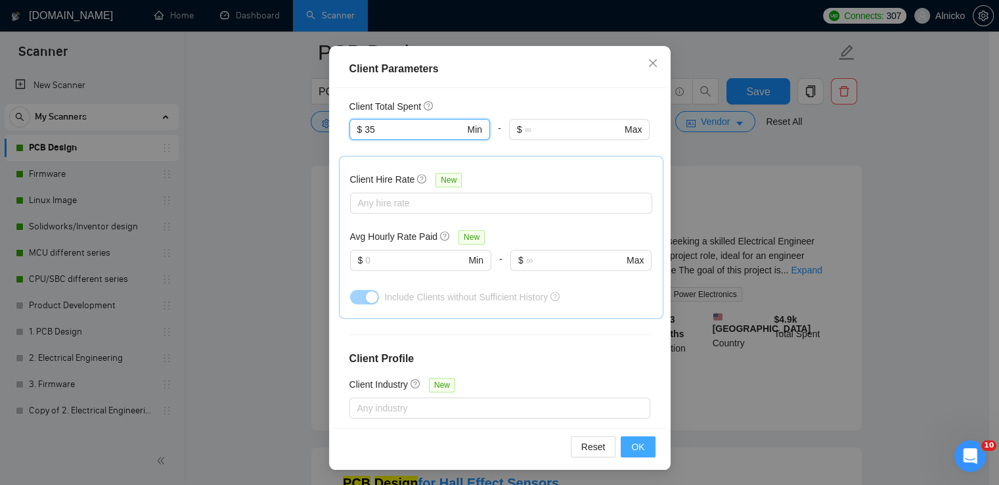
scroll to position [197, 0]
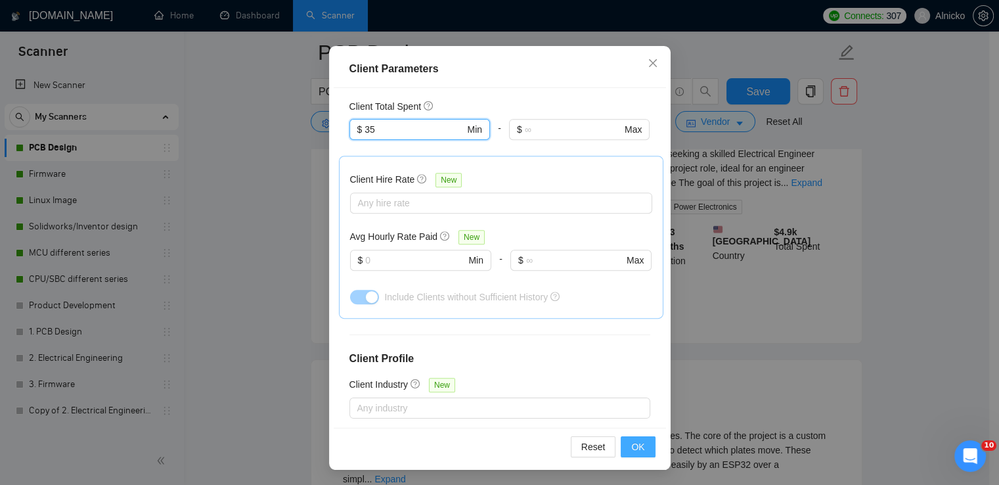
type input "35"
click at [641, 449] on button "OK" at bounding box center [638, 446] width 34 height 21
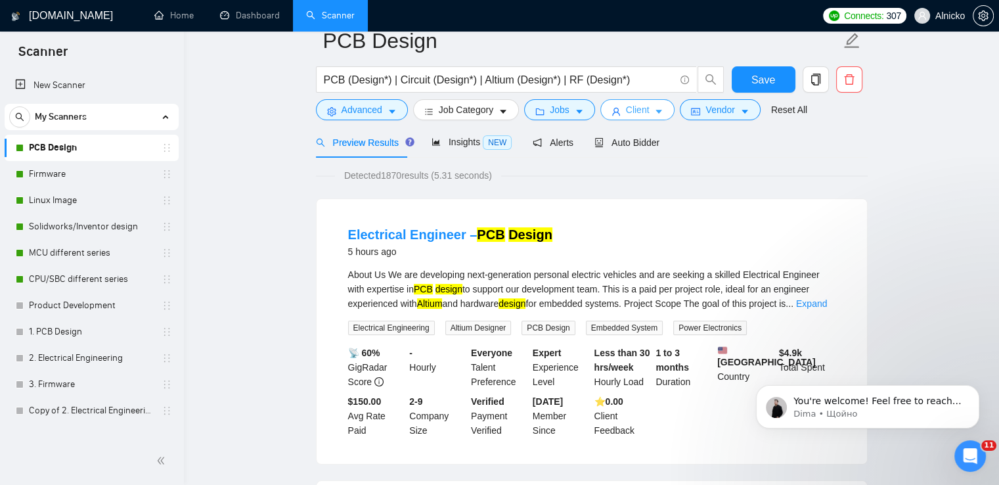
scroll to position [0, 0]
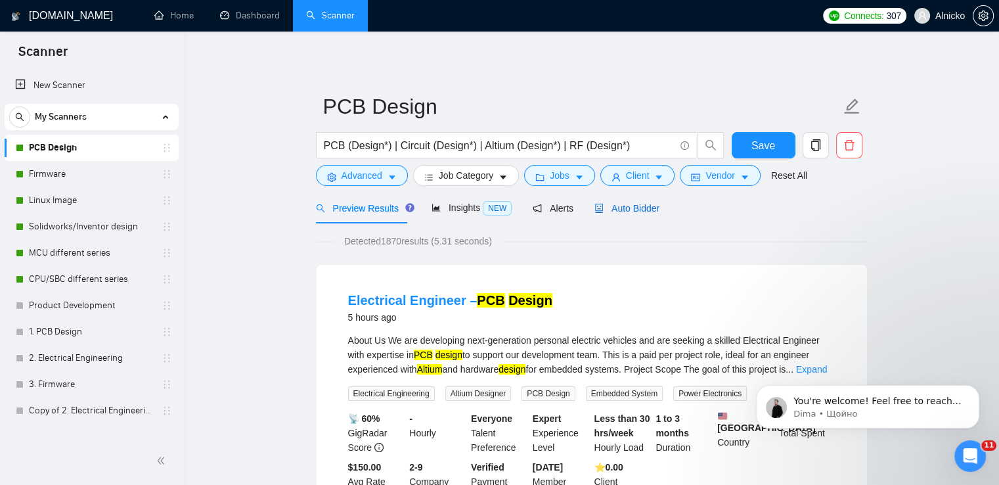
click at [632, 212] on span "Auto Bidder" at bounding box center [627, 208] width 65 height 11
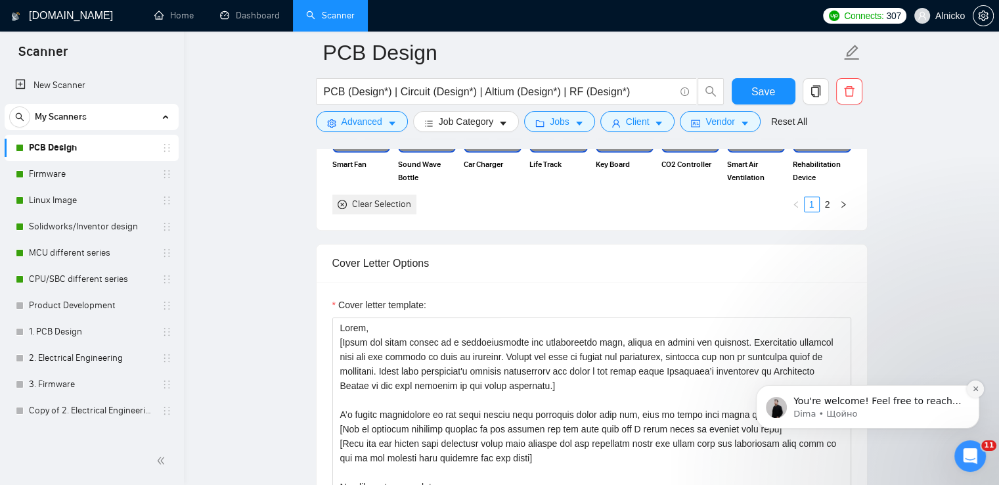
click at [976, 392] on icon "Dismiss notification" at bounding box center [976, 388] width 7 height 7
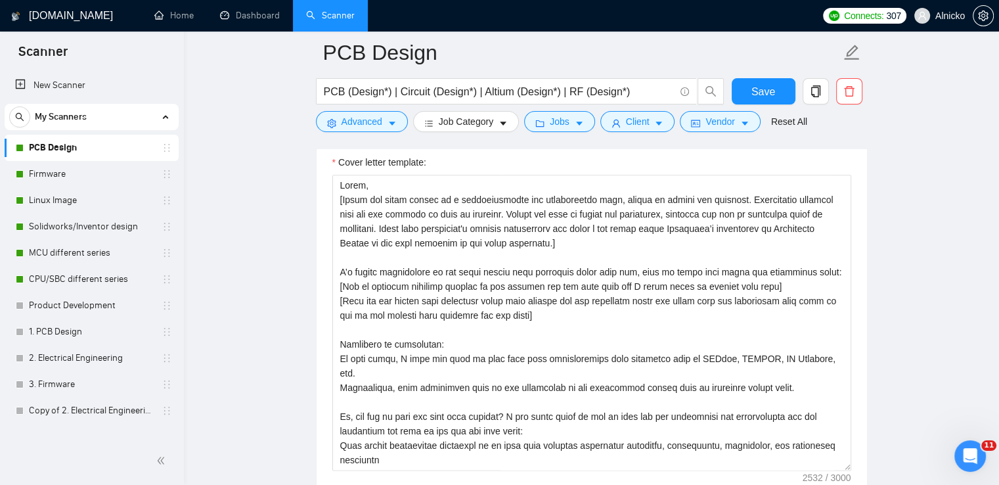
scroll to position [1577, 0]
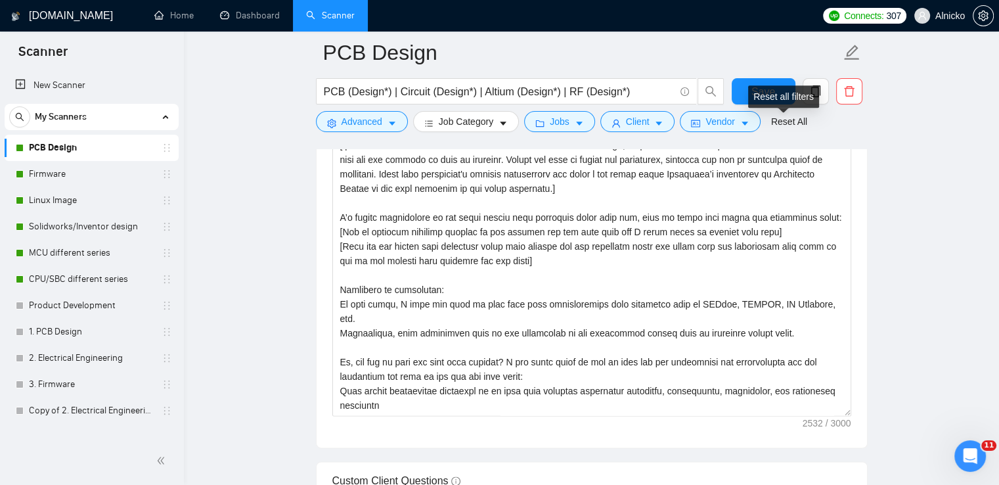
click at [774, 95] on div "Reset all filters" at bounding box center [783, 96] width 71 height 22
click at [758, 87] on span "Save" at bounding box center [764, 91] width 24 height 16
click at [51, 169] on link "Firmware" at bounding box center [91, 174] width 125 height 26
click at [56, 175] on link "Firmware" at bounding box center [91, 174] width 125 height 26
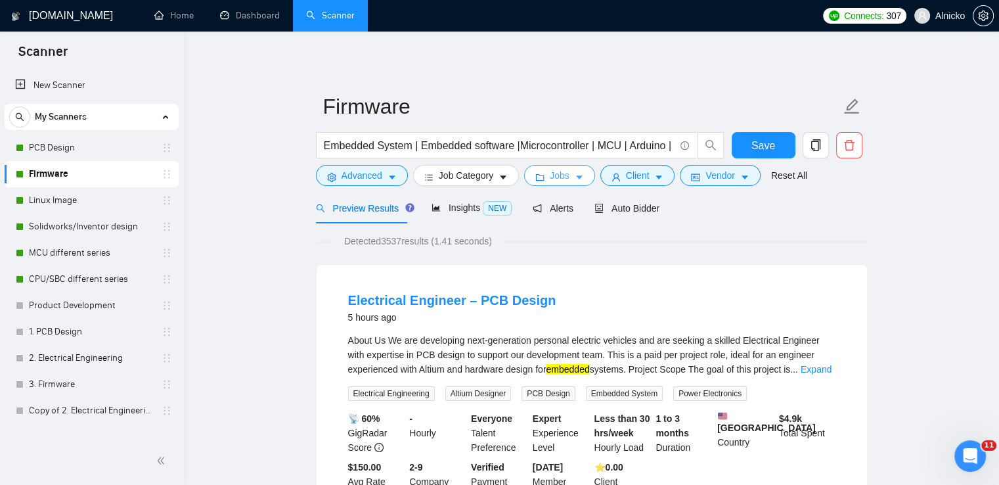
click at [553, 177] on span "Jobs" at bounding box center [560, 175] width 20 height 14
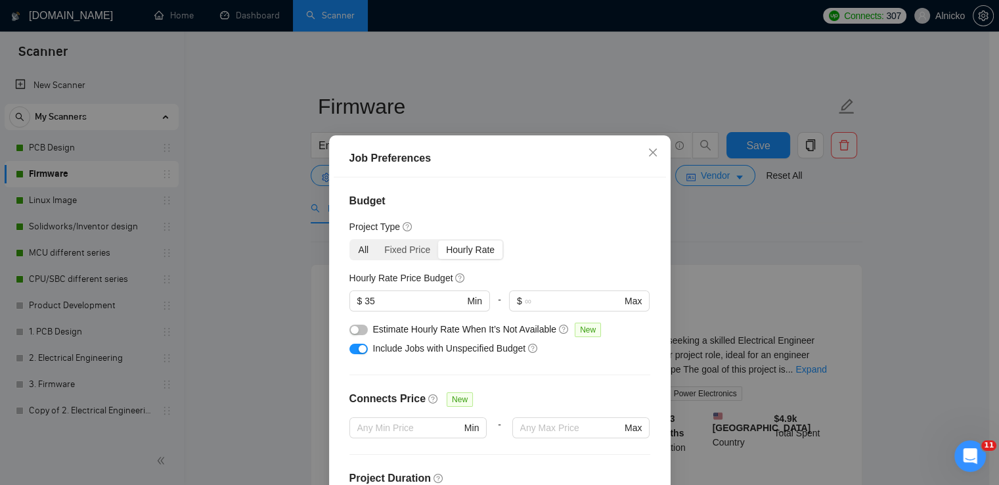
click at [360, 252] on div "All" at bounding box center [364, 250] width 26 height 18
click at [351, 241] on input "All" at bounding box center [351, 241] width 0 height 0
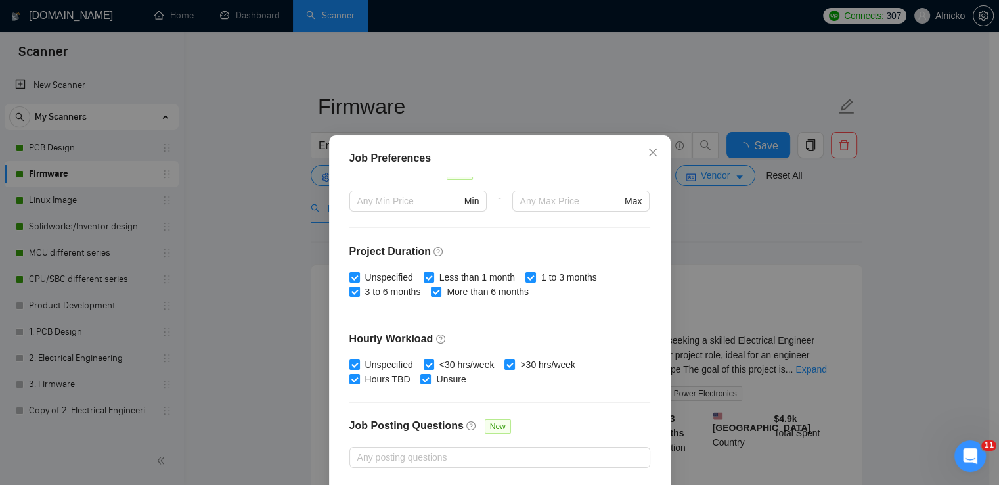
scroll to position [139, 0]
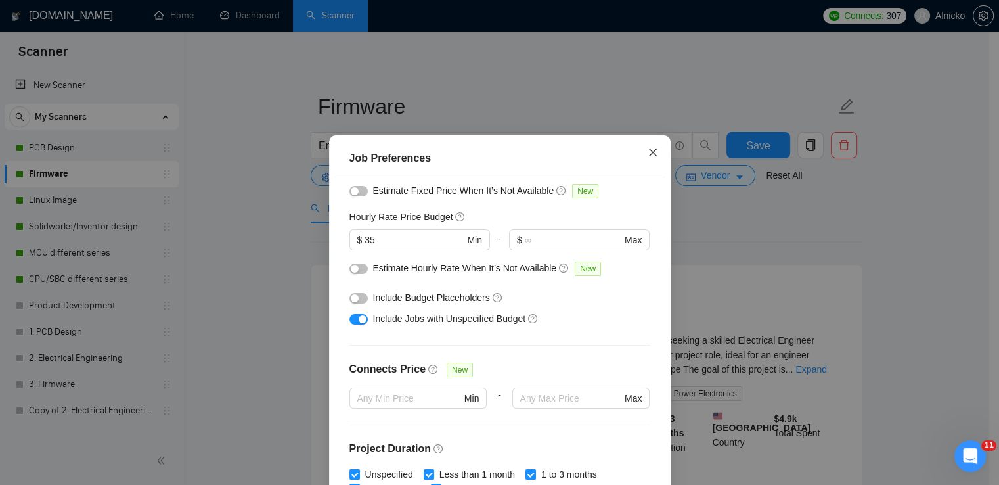
click at [648, 148] on icon "close" at bounding box center [653, 152] width 11 height 11
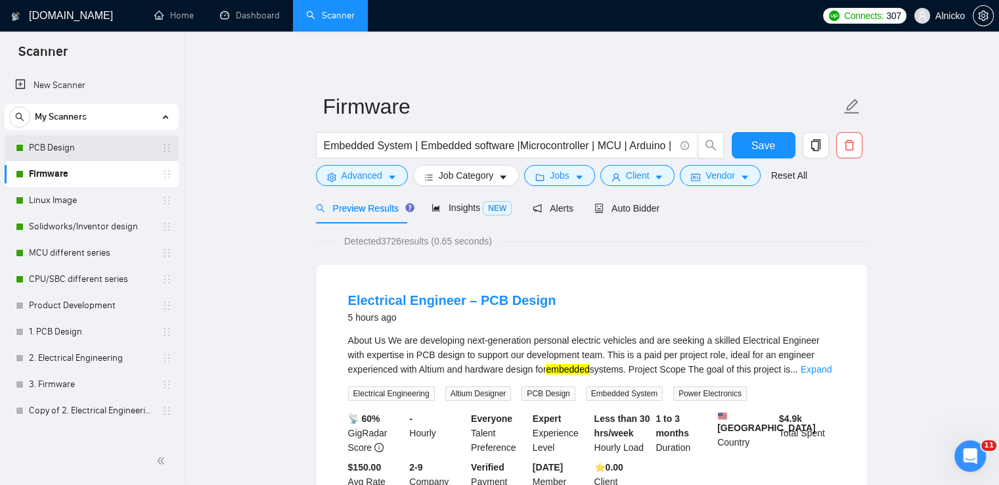
click at [55, 150] on link "PCB Design" at bounding box center [91, 148] width 125 height 26
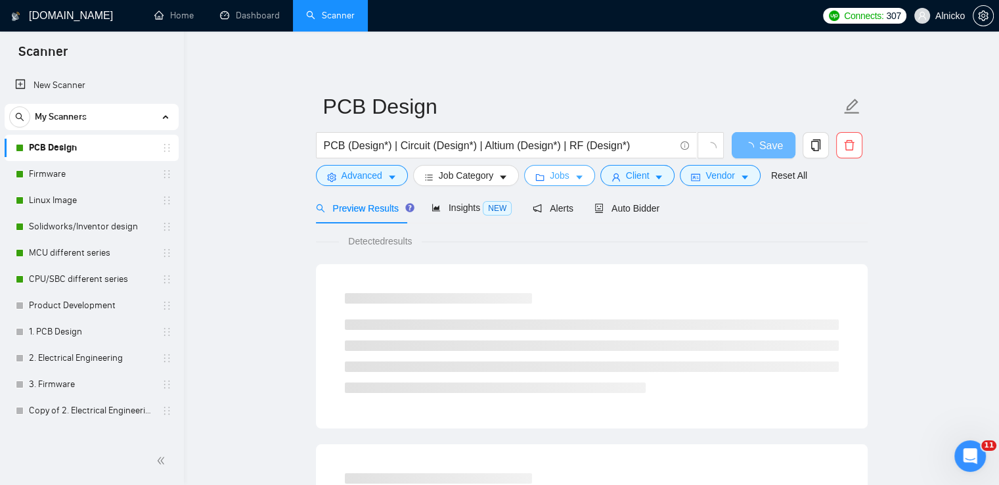
click at [575, 177] on icon "caret-down" at bounding box center [579, 177] width 9 height 9
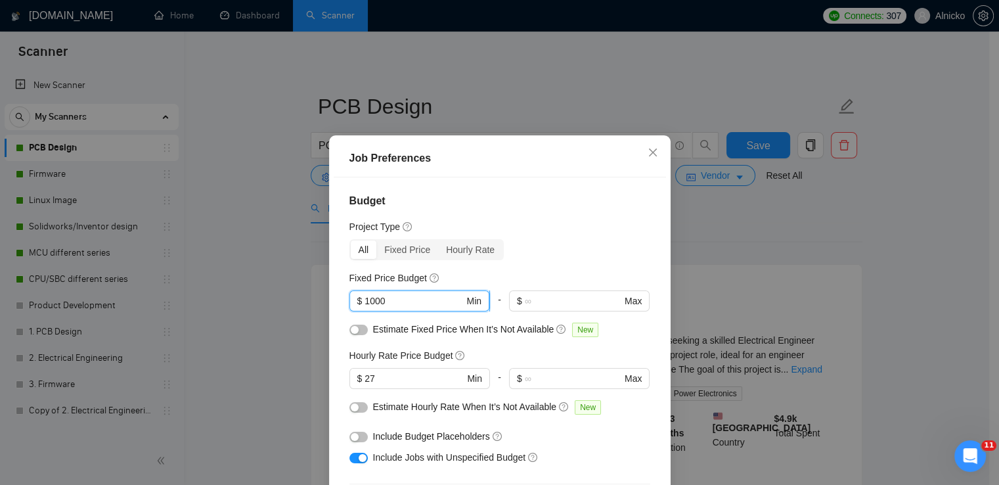
drag, startPoint x: 386, startPoint y: 300, endPoint x: 357, endPoint y: 300, distance: 28.3
click at [357, 300] on span "$ 1000 Min" at bounding box center [420, 300] width 140 height 21
type input "5000"
drag, startPoint x: 410, startPoint y: 382, endPoint x: 365, endPoint y: 377, distance: 45.0
click at [365, 377] on input "27" at bounding box center [414, 378] width 99 height 14
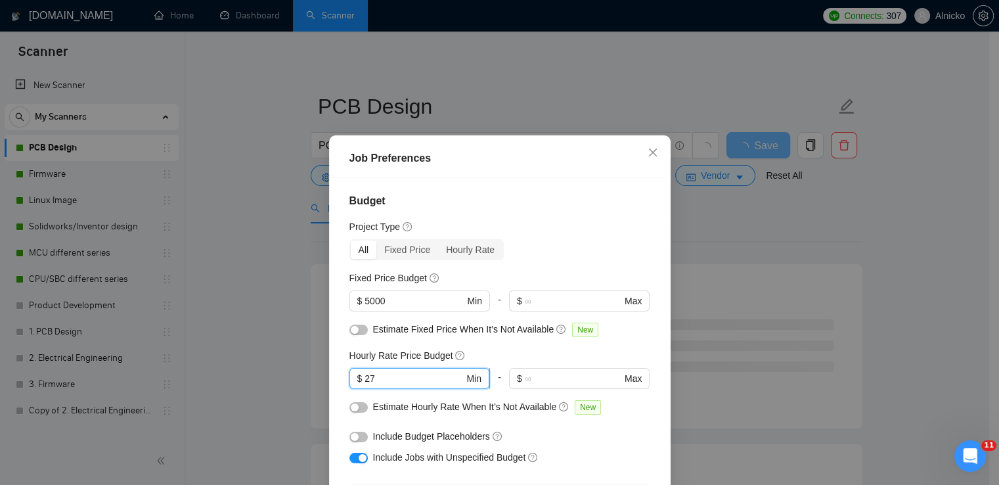
type input "2"
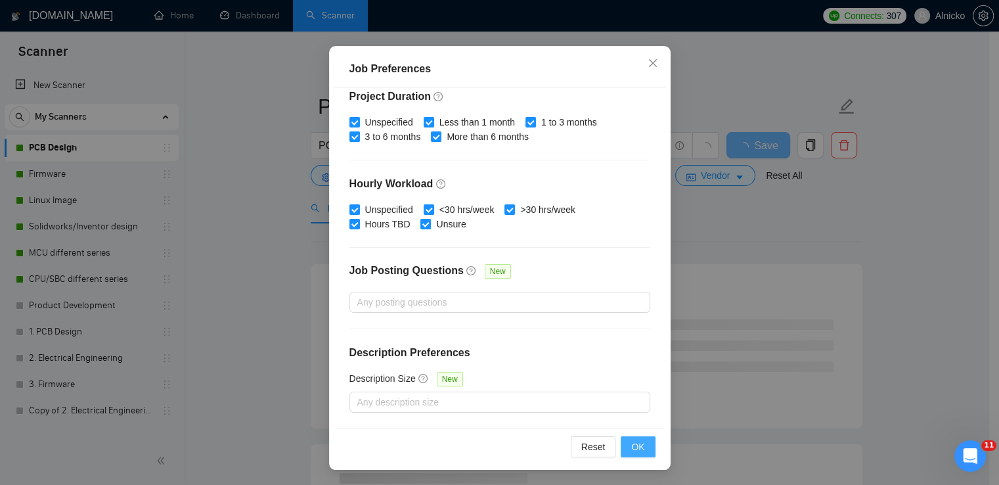
scroll to position [329, 0]
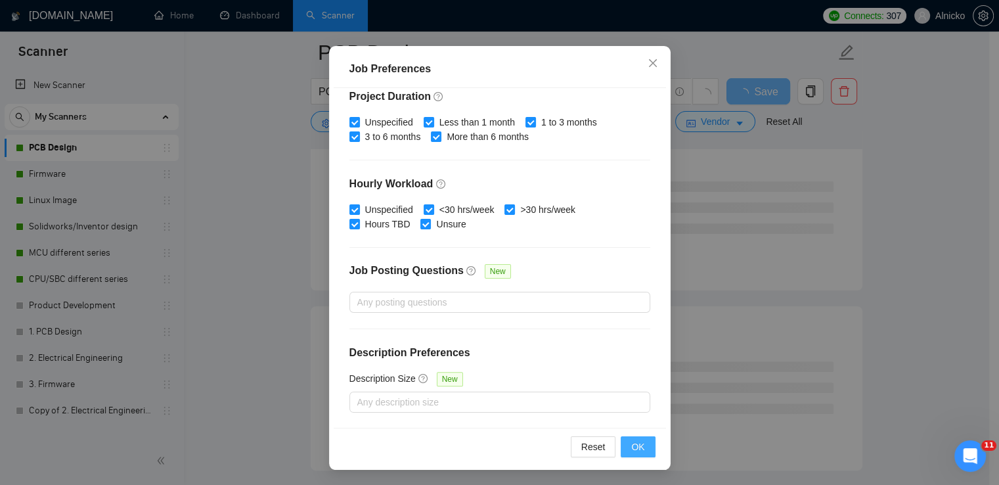
type input "35"
click at [638, 447] on span "OK" at bounding box center [638, 447] width 13 height 14
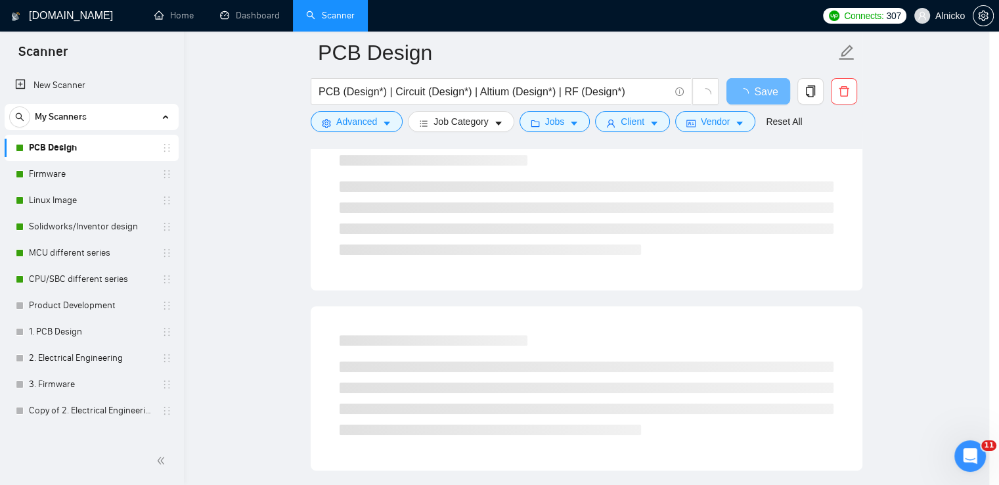
scroll to position [33, 0]
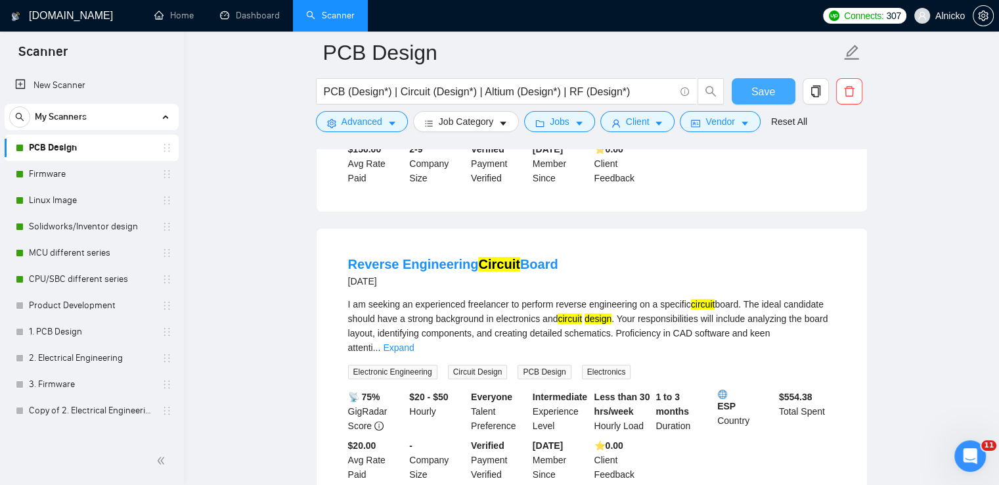
click at [771, 89] on span "Save" at bounding box center [764, 91] width 24 height 16
click at [730, 122] on button "Vendor" at bounding box center [720, 121] width 80 height 21
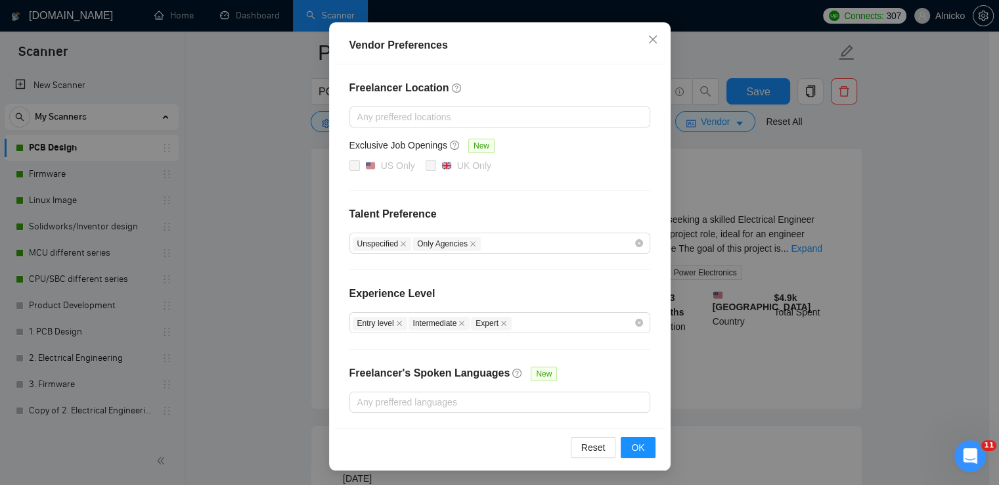
scroll to position [0, 0]
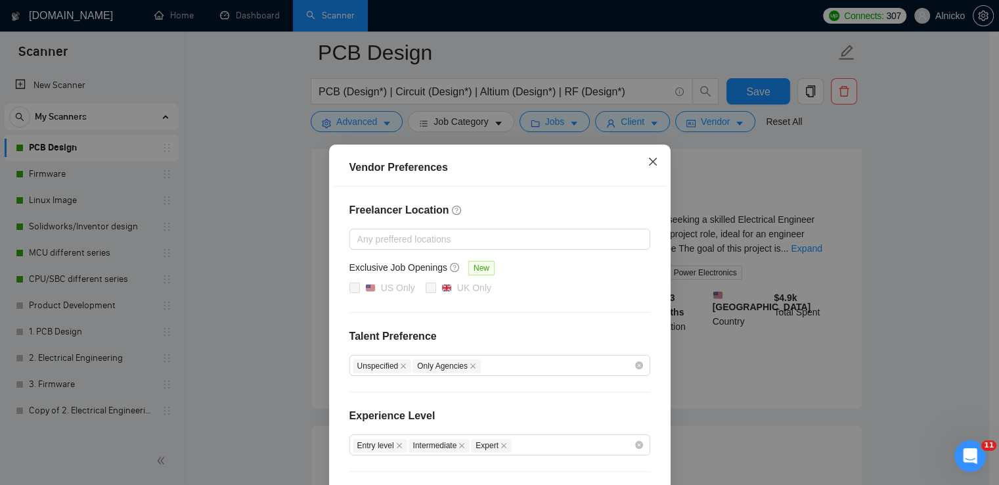
click at [648, 164] on icon "close" at bounding box center [653, 161] width 11 height 11
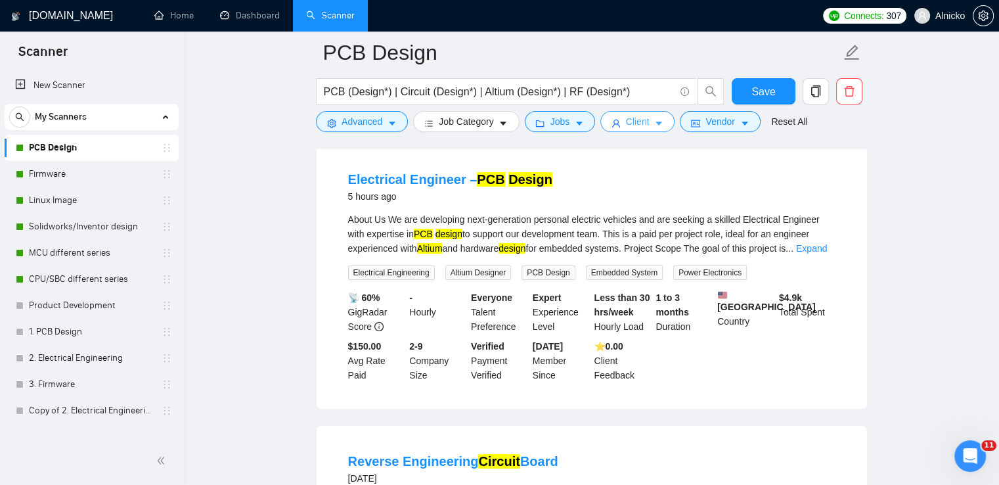
click at [655, 120] on icon "caret-down" at bounding box center [659, 123] width 9 height 9
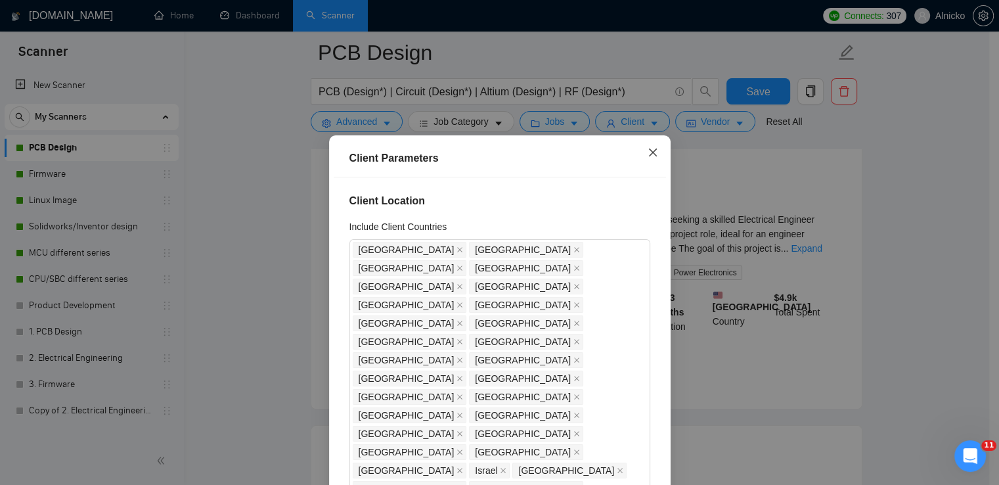
click at [650, 155] on icon "close" at bounding box center [653, 152] width 11 height 11
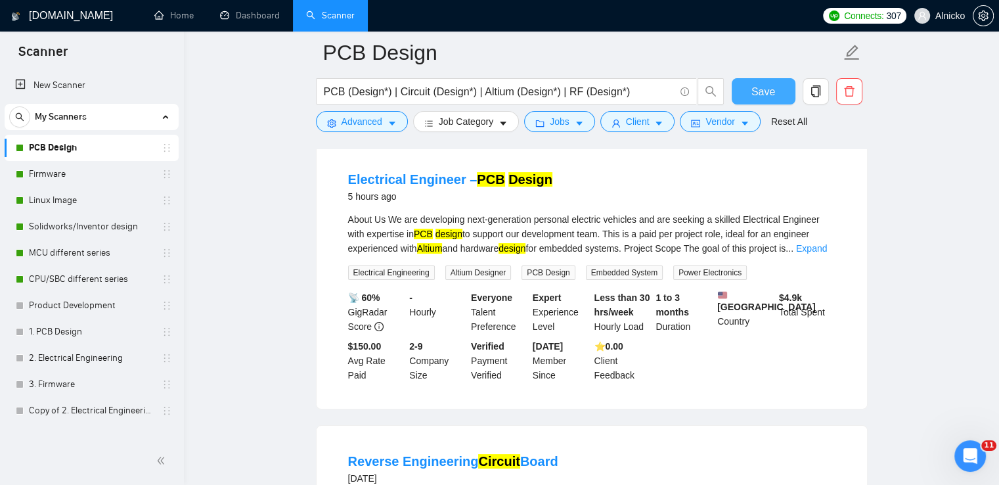
click at [764, 89] on span "Save" at bounding box center [764, 91] width 24 height 16
click at [87, 195] on link "Linux Image" at bounding box center [91, 200] width 125 height 26
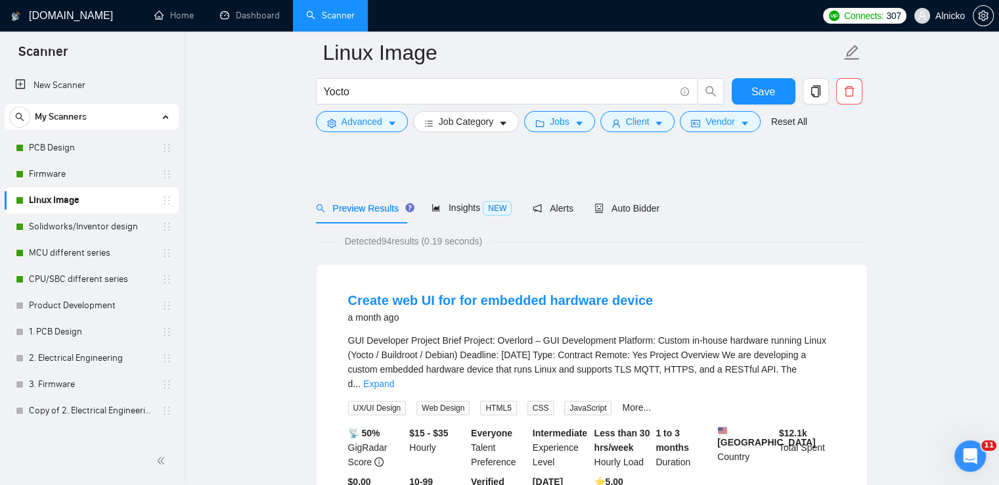
scroll to position [66, 0]
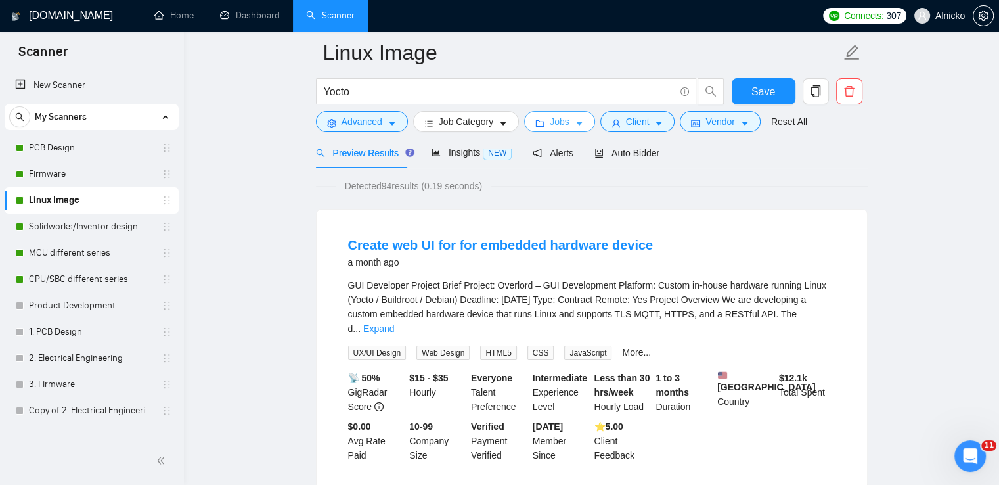
click at [561, 123] on span "Jobs" at bounding box center [560, 121] width 20 height 14
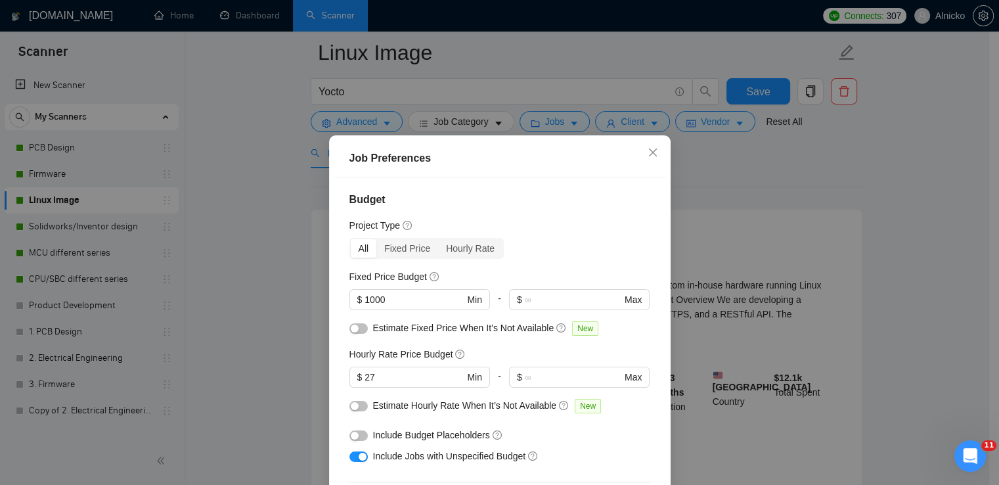
scroll to position [0, 0]
drag, startPoint x: 384, startPoint y: 301, endPoint x: 361, endPoint y: 298, distance: 23.8
click at [365, 298] on input "1000" at bounding box center [414, 301] width 99 height 14
type input "5000"
drag, startPoint x: 379, startPoint y: 382, endPoint x: 360, endPoint y: 384, distance: 18.5
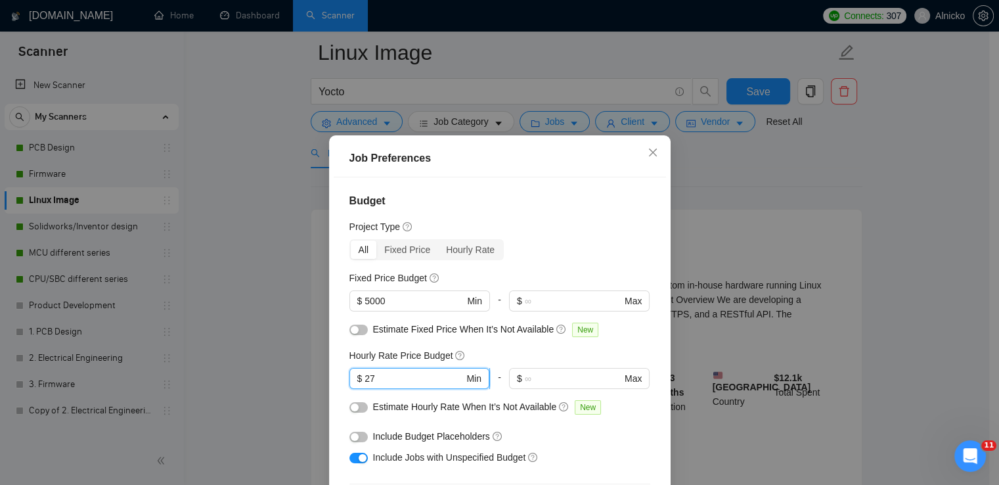
click at [365, 384] on input "27" at bounding box center [414, 378] width 99 height 14
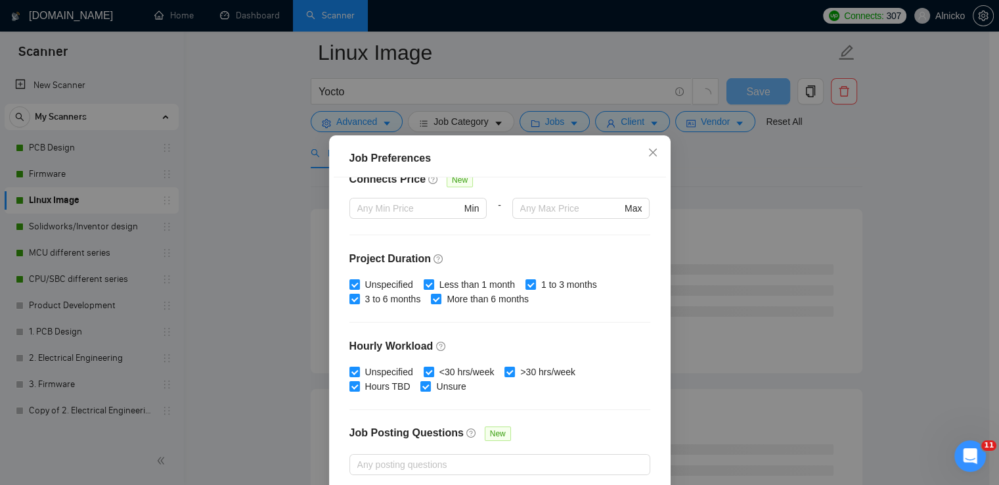
scroll to position [402, 0]
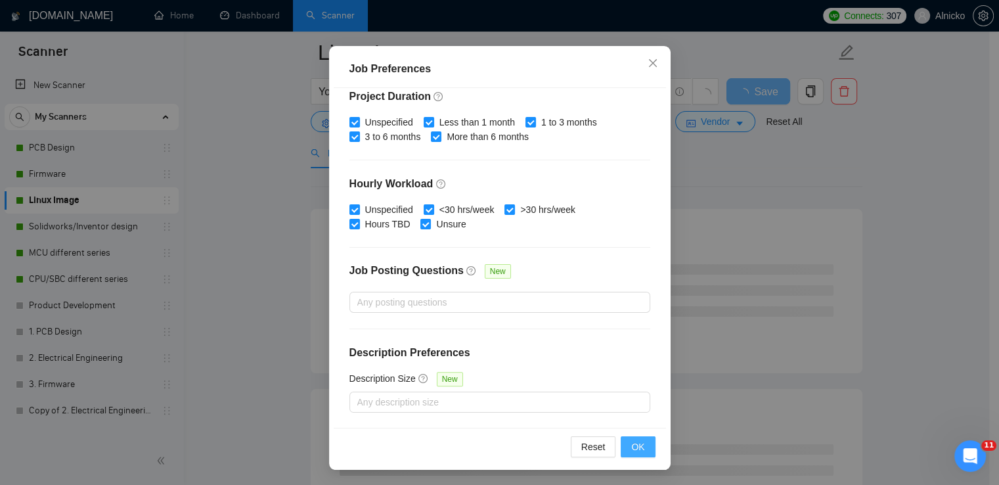
type input "35"
click at [642, 449] on button "OK" at bounding box center [638, 446] width 34 height 21
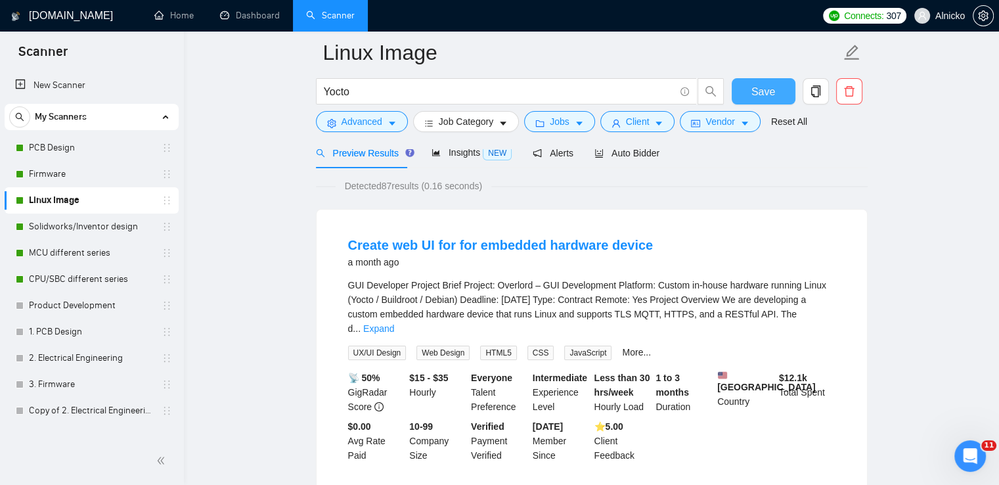
click at [764, 95] on span "Save" at bounding box center [764, 91] width 24 height 16
click at [89, 227] on link "Solidworks/Inventor design" at bounding box center [91, 227] width 125 height 26
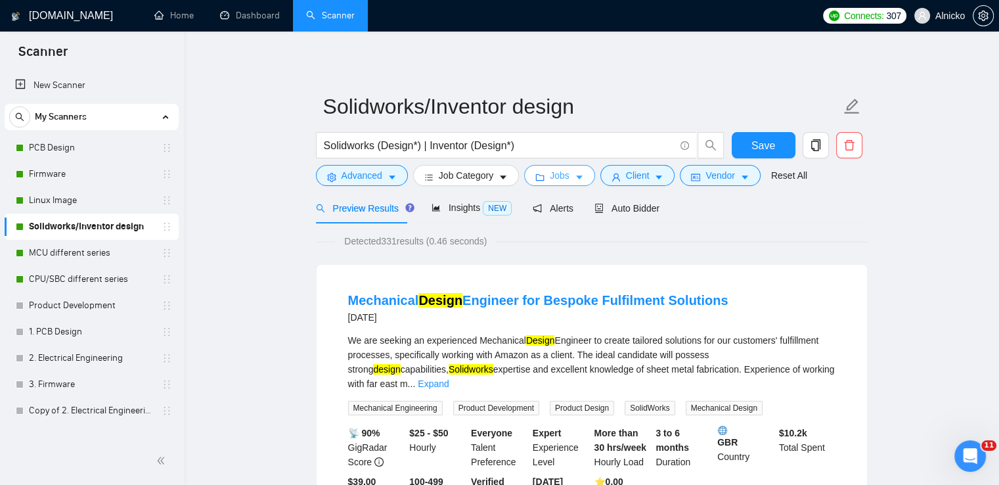
click at [575, 179] on icon "caret-down" at bounding box center [579, 177] width 9 height 9
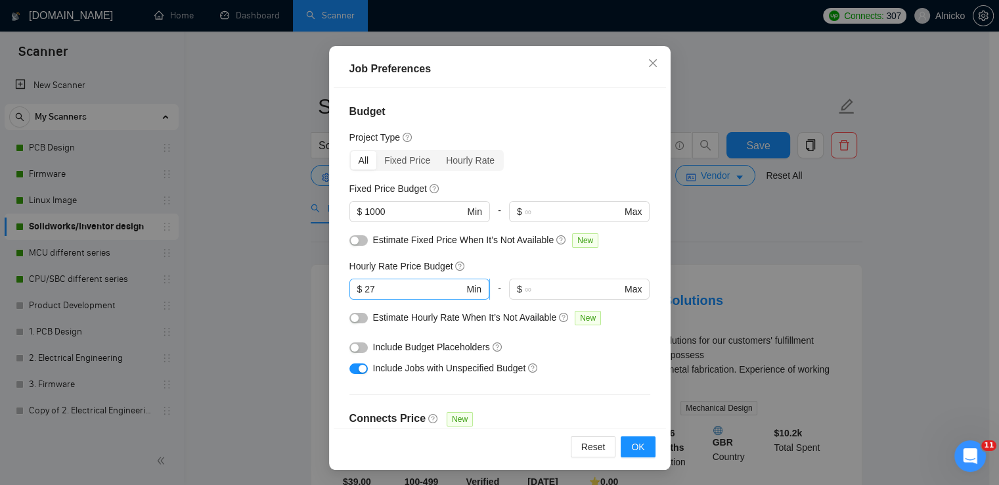
click at [357, 284] on span "$ 27 Min" at bounding box center [420, 289] width 140 height 21
drag, startPoint x: 373, startPoint y: 286, endPoint x: 360, endPoint y: 286, distance: 12.5
click at [365, 286] on input "27" at bounding box center [414, 289] width 99 height 14
type input "35"
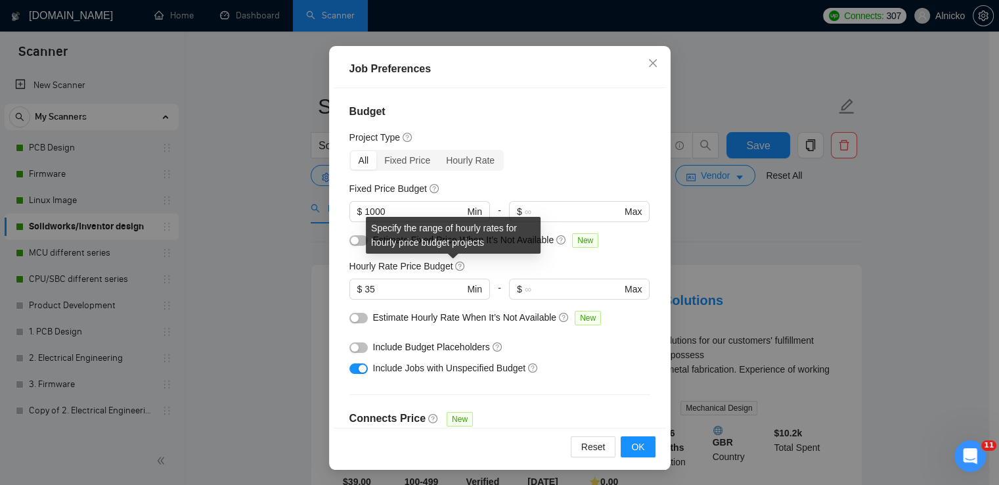
click at [455, 265] on icon "question-circle" at bounding box center [459, 266] width 9 height 9
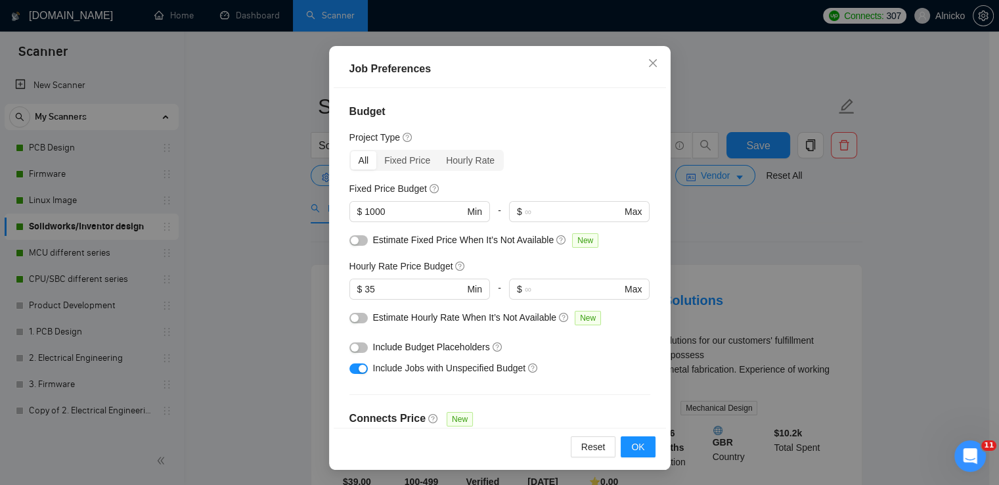
click at [547, 260] on div "Hourly Rate Price Budget" at bounding box center [500, 266] width 301 height 14
drag, startPoint x: 403, startPoint y: 215, endPoint x: 354, endPoint y: 206, distance: 50.8
click at [354, 206] on span "$ 1000 Min" at bounding box center [420, 211] width 140 height 21
type input "5000"
click at [632, 444] on span "OK" at bounding box center [638, 447] width 13 height 14
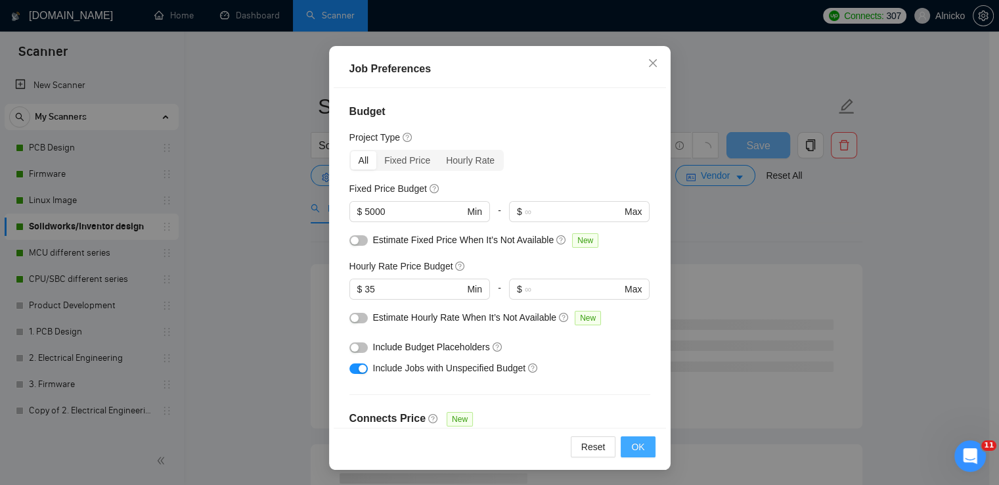
scroll to position [33, 0]
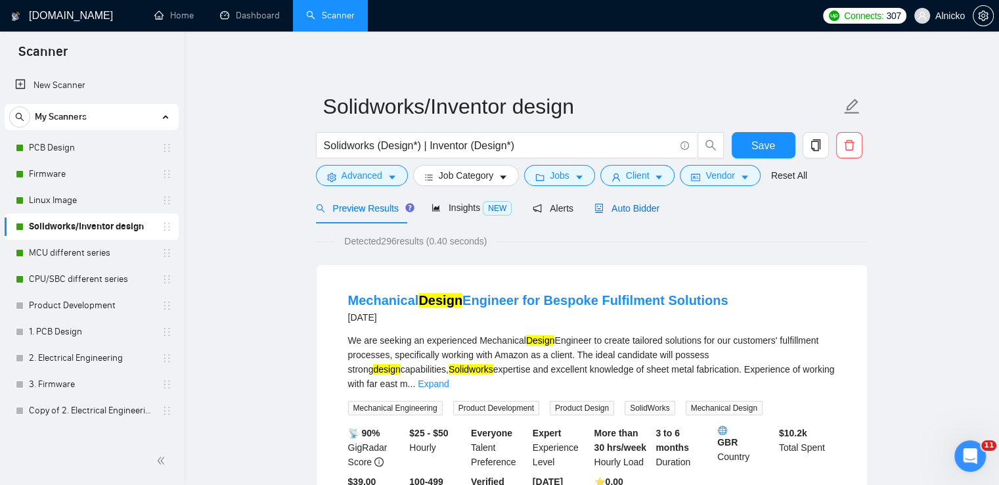
click at [641, 206] on span "Auto Bidder" at bounding box center [627, 208] width 65 height 11
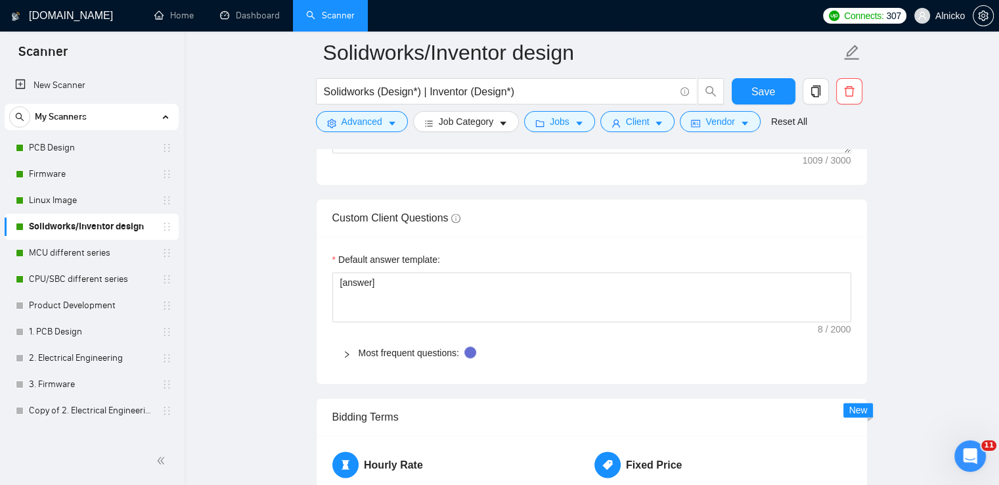
scroll to position [1643, 0]
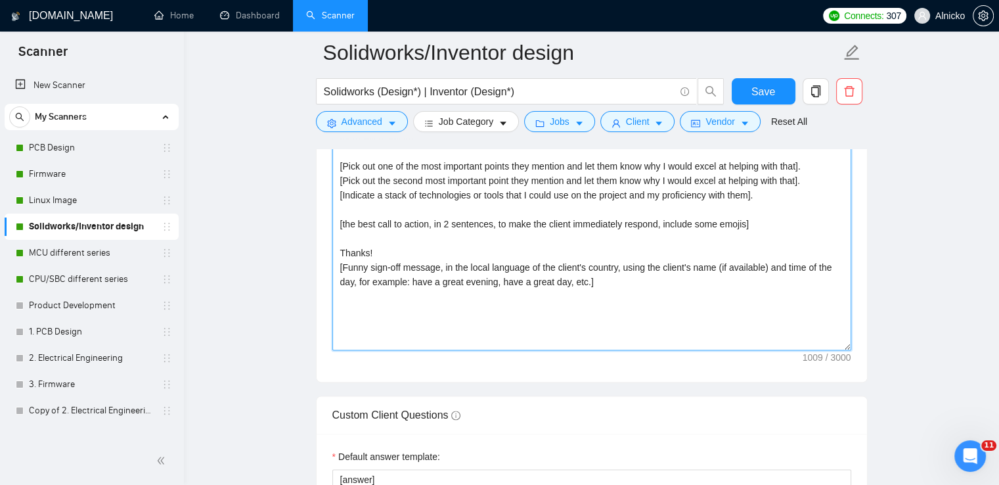
click at [733, 223] on textarea "[Write a personal greeting using the client's name or company name (if any is p…" at bounding box center [592, 203] width 519 height 296
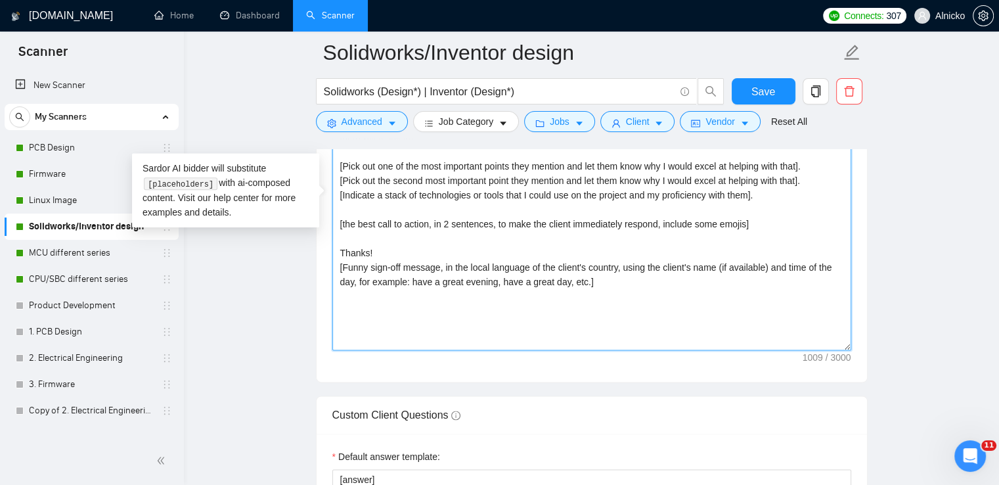
click at [733, 223] on textarea "[Write a personal greeting using the client's name or company name (if any is p…" at bounding box center [592, 203] width 519 height 296
click at [744, 216] on textarea "[Write a personal greeting using the client's name or company name (if any is p…" at bounding box center [592, 203] width 519 height 296
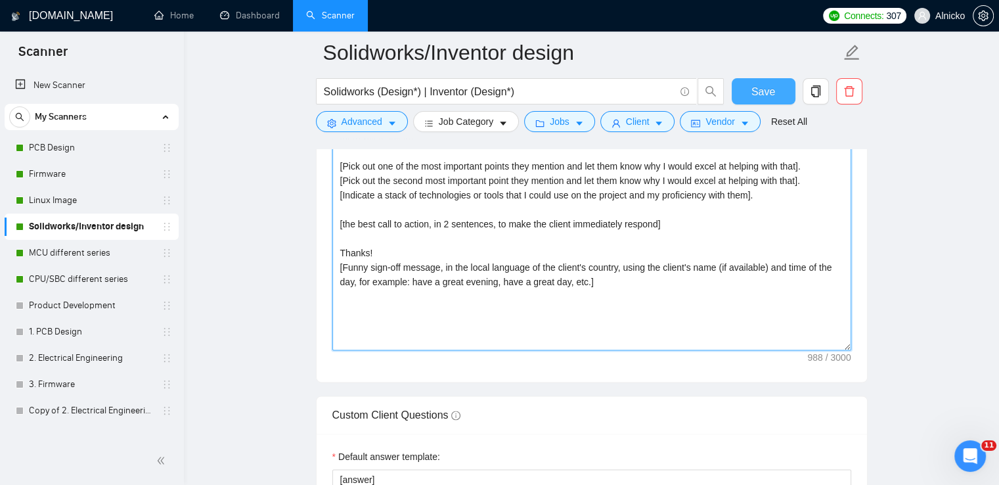
type textarea "[Write a personal greeting using the client's name or company name (if any is p…"
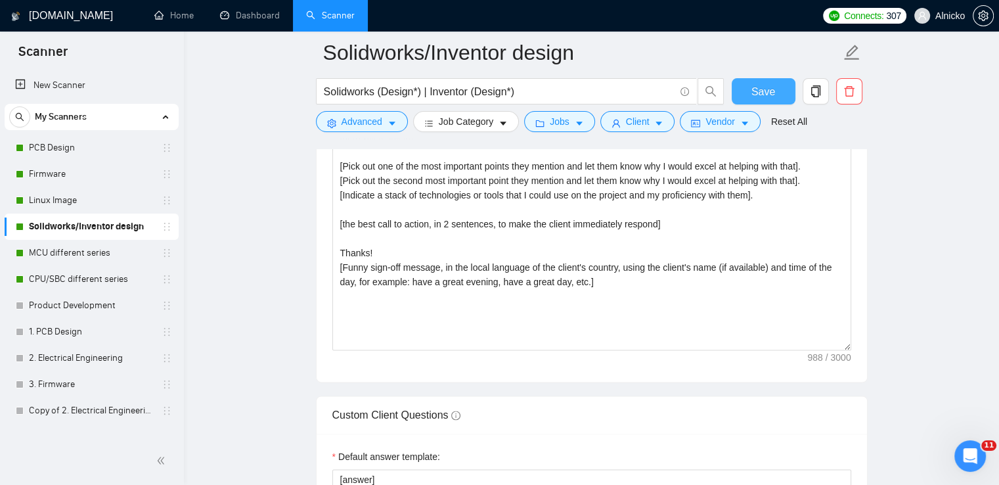
click at [768, 104] on button "Save" at bounding box center [764, 91] width 64 height 26
click at [91, 261] on link "MCU different series" at bounding box center [91, 253] width 125 height 26
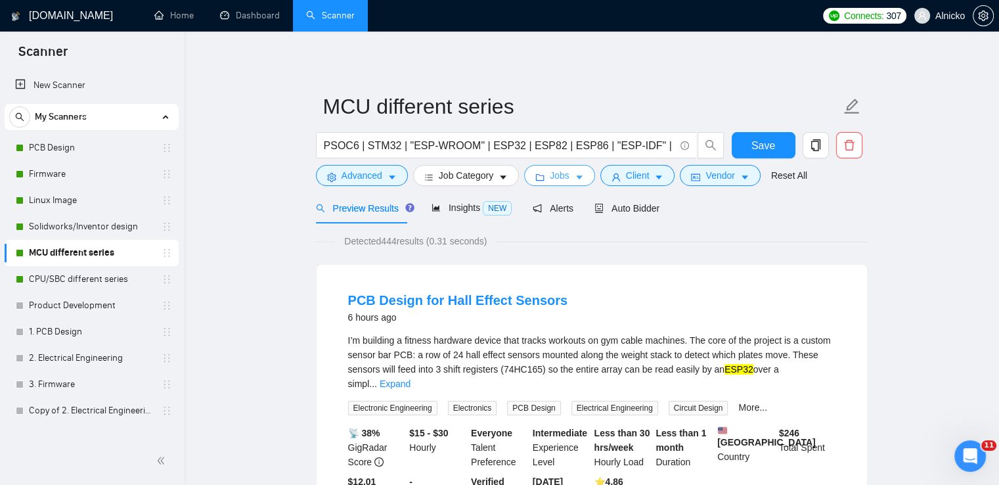
click at [585, 179] on button "Jobs" at bounding box center [559, 175] width 71 height 21
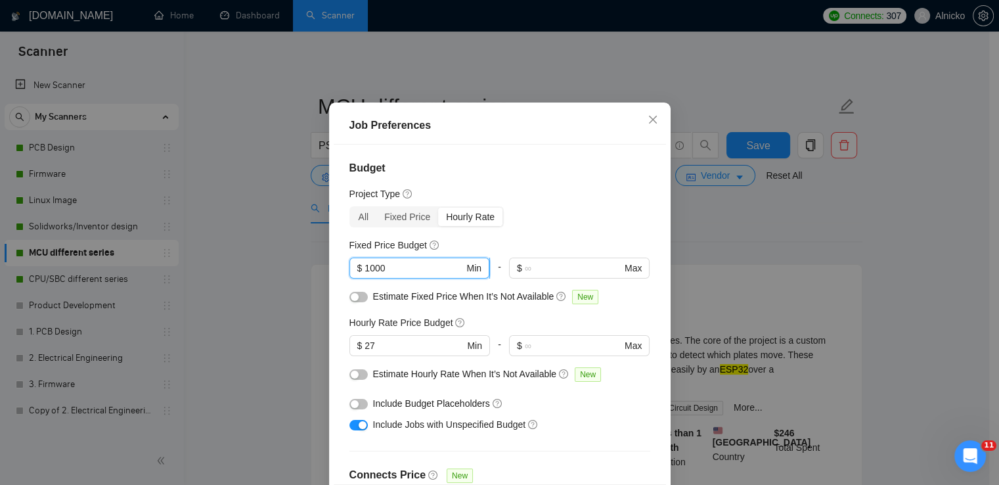
drag, startPoint x: 394, startPoint y: 301, endPoint x: 348, endPoint y: 303, distance: 46.7
click at [350, 279] on span "$ 1000 Min" at bounding box center [420, 268] width 140 height 21
type input "5000"
drag, startPoint x: 366, startPoint y: 379, endPoint x: 354, endPoint y: 379, distance: 11.8
click at [354, 356] on span "$ 27 Min" at bounding box center [420, 345] width 140 height 21
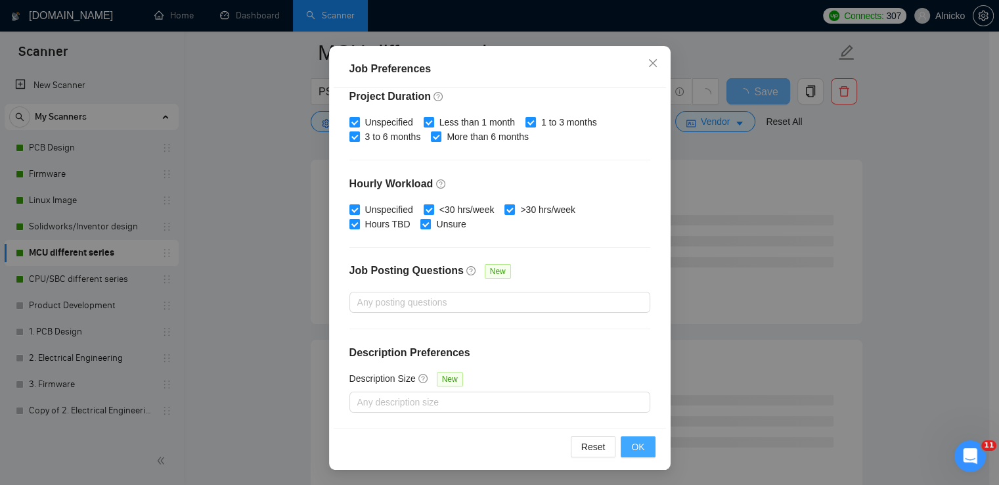
scroll to position [197, 0]
type input "35"
click at [632, 448] on span "OK" at bounding box center [638, 447] width 13 height 14
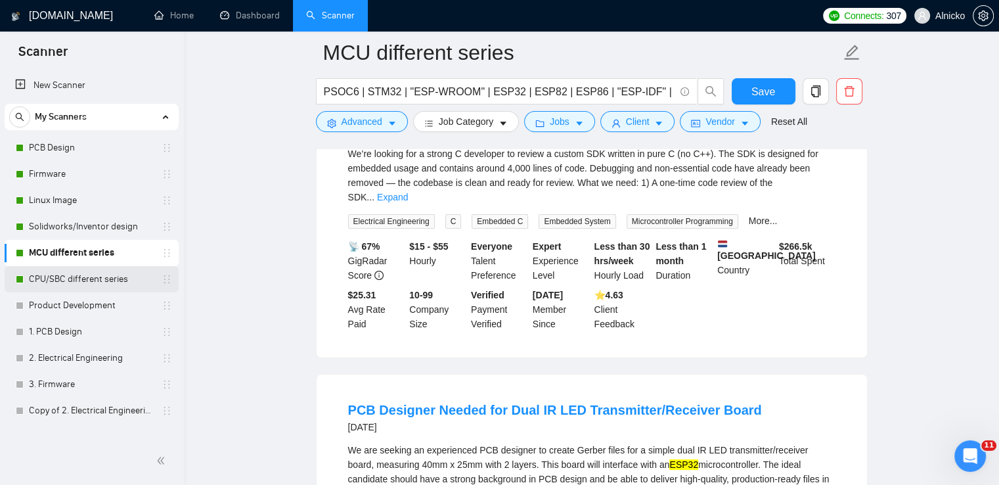
click at [81, 279] on link "CPU/SBC different series" at bounding box center [91, 279] width 125 height 26
click at [767, 98] on span "Save" at bounding box center [764, 91] width 24 height 16
click at [68, 281] on link "CPU/SBC different series" at bounding box center [91, 279] width 125 height 26
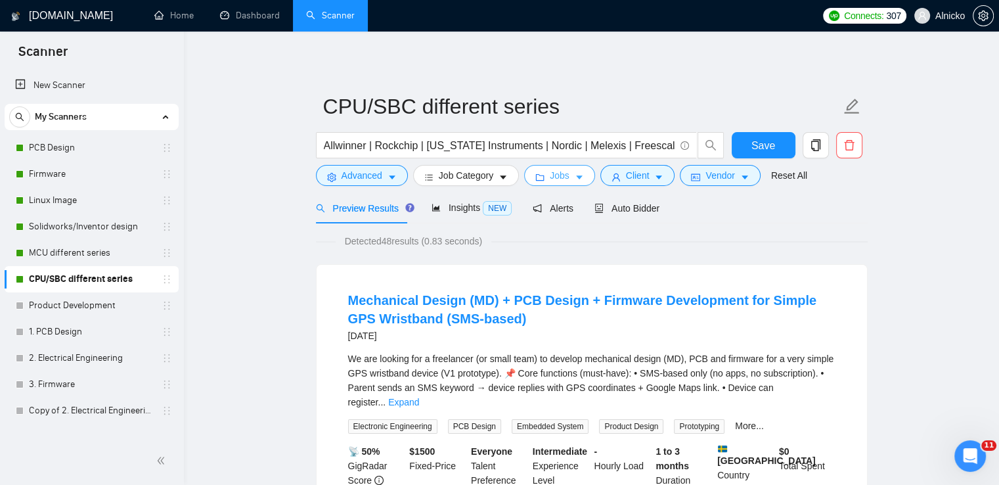
click at [559, 181] on span "Jobs" at bounding box center [560, 175] width 20 height 14
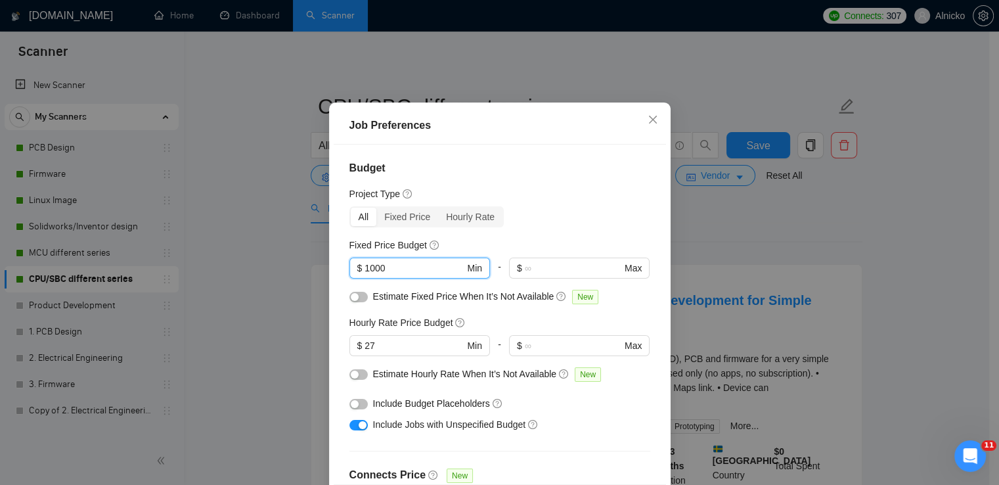
drag, startPoint x: 396, startPoint y: 300, endPoint x: 338, endPoint y: 301, distance: 57.8
click at [338, 301] on div "Budget Project Type All Fixed Price Hourly Rate Fixed Price Budget 1000 $ 1000 …" at bounding box center [500, 315] width 333 height 340
type input "5000"
drag, startPoint x: 401, startPoint y: 378, endPoint x: 342, endPoint y: 378, distance: 59.1
click at [342, 378] on div "Budget Project Type All Fixed Price Hourly Rate Fixed Price Budget $ 5000 Min -…" at bounding box center [500, 315] width 333 height 340
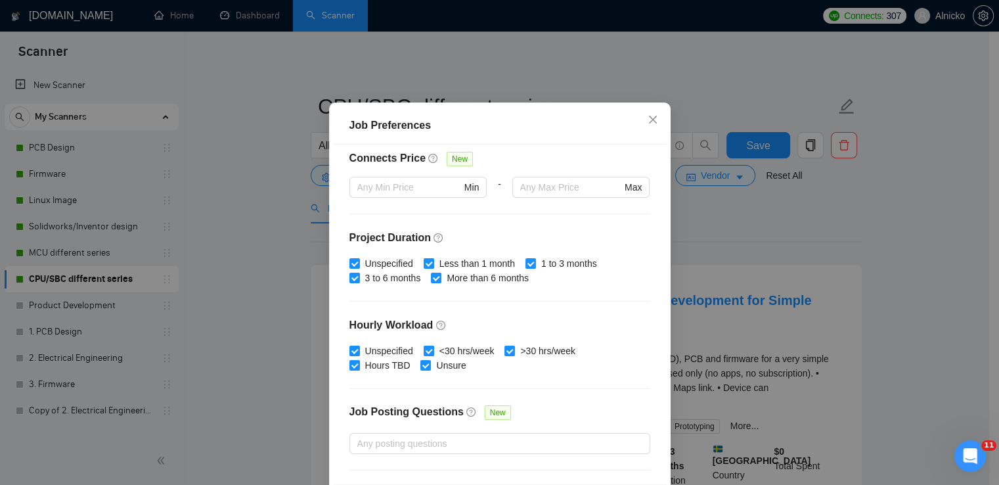
scroll to position [402, 0]
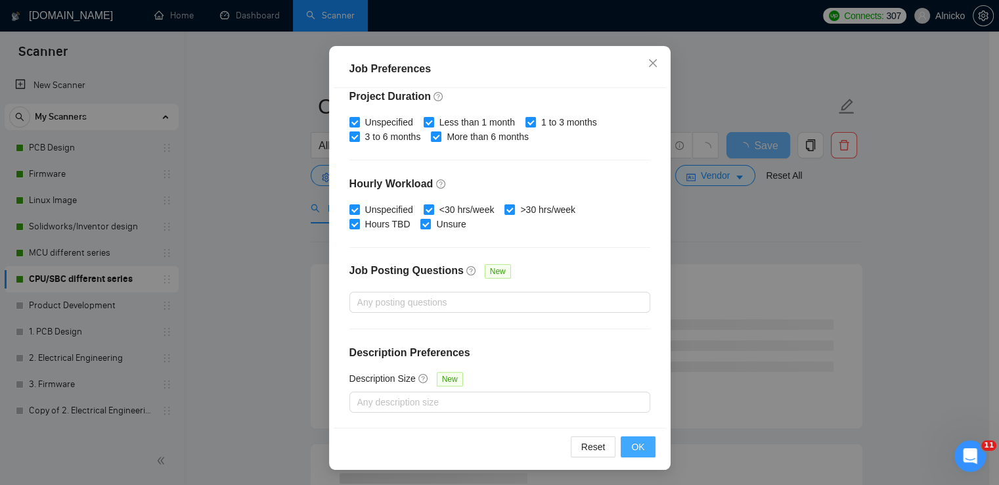
type input "35"
click at [641, 441] on button "OK" at bounding box center [638, 446] width 34 height 21
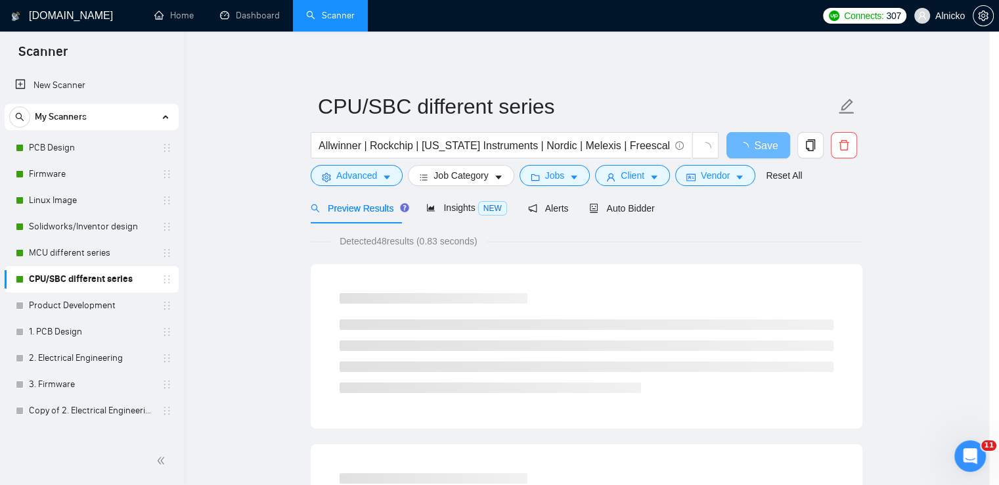
scroll to position [33, 0]
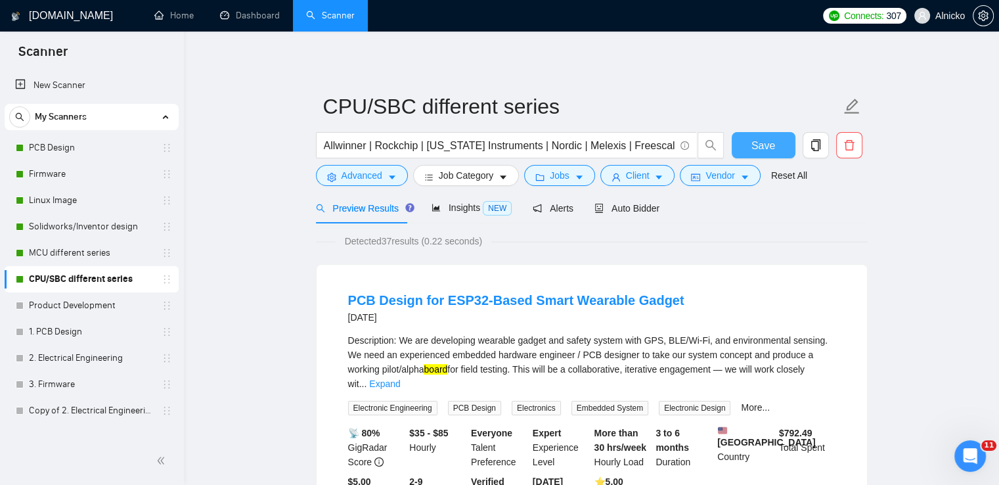
click at [779, 144] on button "Save" at bounding box center [764, 145] width 64 height 26
click at [984, 455] on html at bounding box center [969, 454] width 32 height 32
click at [976, 453] on icon "Відкрити програму для спілкування Intercom" at bounding box center [969, 455] width 22 height 22
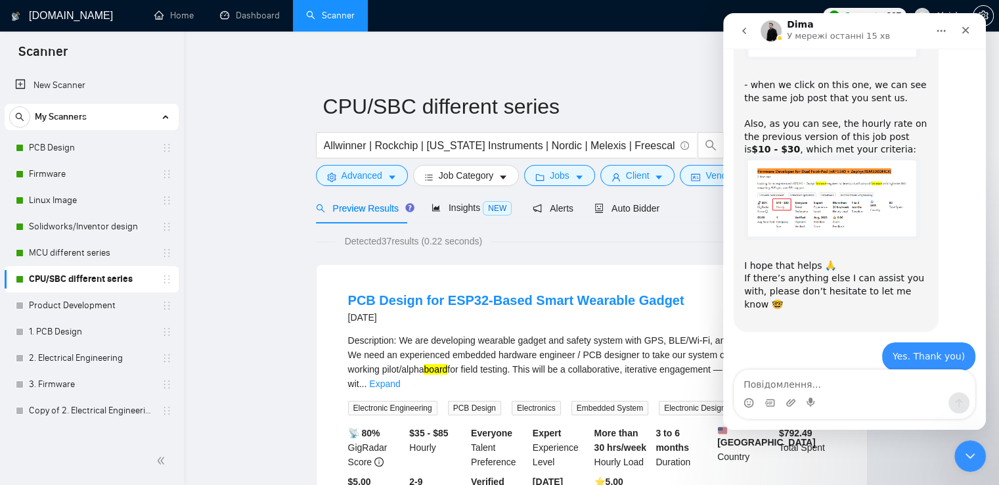
scroll to position [1627, 0]
click at [871, 384] on textarea "Повідомлення..." at bounding box center [855, 381] width 241 height 22
click at [971, 30] on icon "Закрити" at bounding box center [966, 30] width 11 height 11
